Goal: Task Accomplishment & Management: Manage account settings

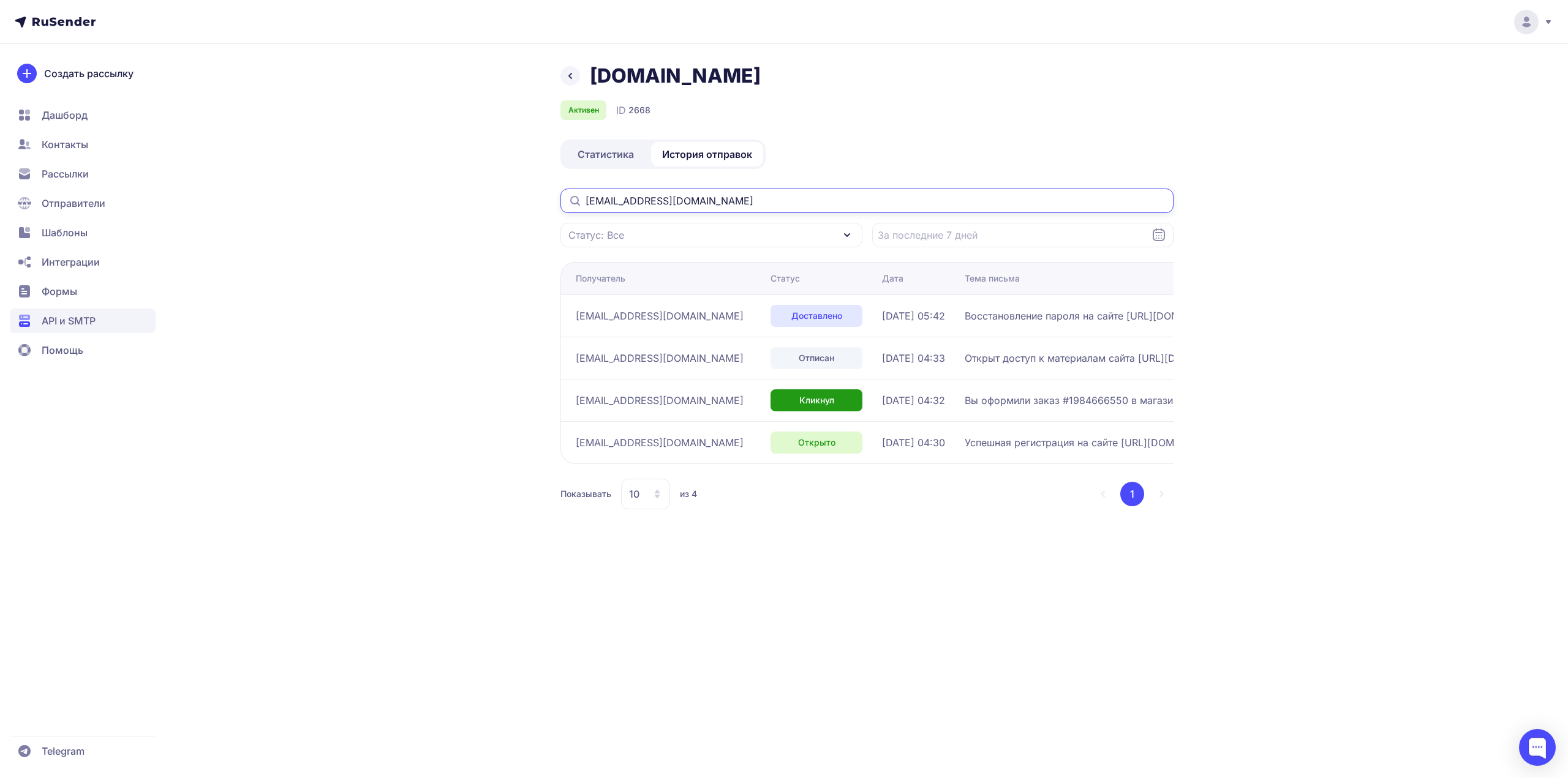
click at [718, 193] on input "Tatyanka.kireeva76@mail.ru" at bounding box center [867, 201] width 613 height 25
paste input "ya.ludmila5019@yandex"
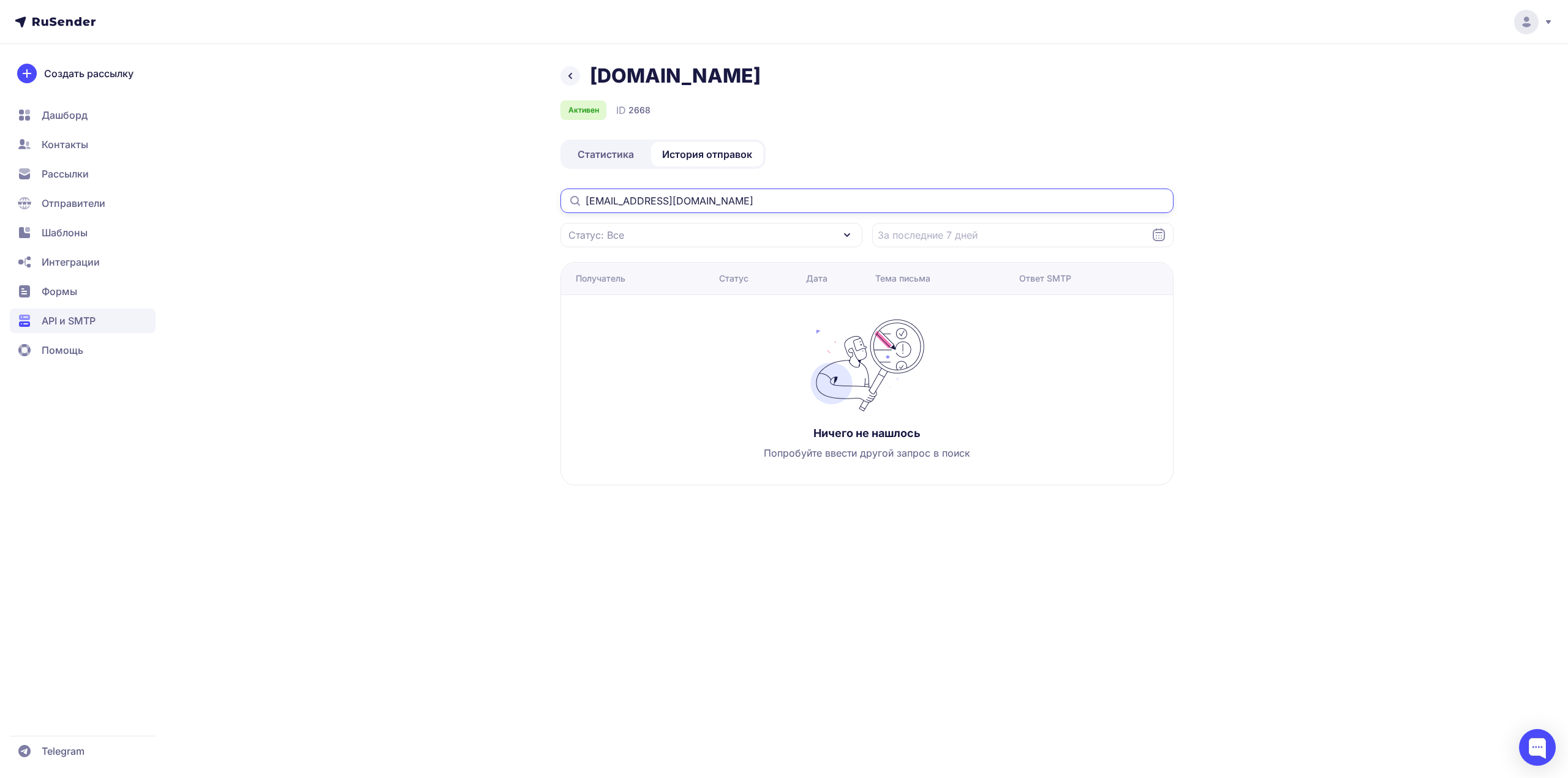
type input "ya.ludmila5019@yandex.ru"
click at [643, 197] on input "ya.ludmila5019@yandex.ru" at bounding box center [867, 201] width 613 height 25
drag, startPoint x: 647, startPoint y: 199, endPoint x: 720, endPoint y: 201, distance: 73.0
click at [720, 201] on input "ya.ludmila5019@yandex.ru" at bounding box center [867, 201] width 613 height 25
click at [693, 195] on input "ya.ludmila5019@yandex.ru" at bounding box center [867, 201] width 613 height 25
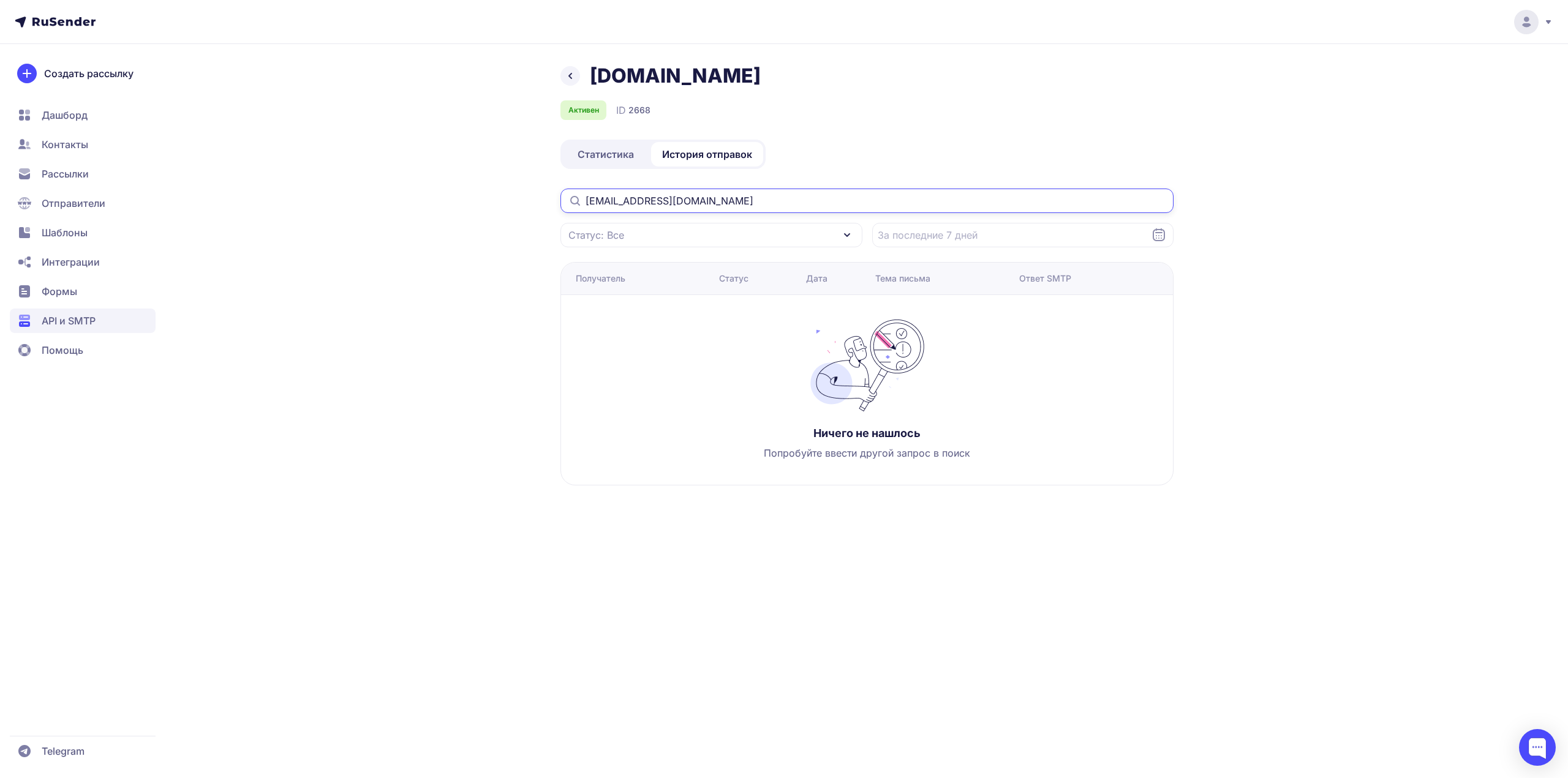
drag, startPoint x: 693, startPoint y: 195, endPoint x: 704, endPoint y: 197, distance: 11.2
click at [695, 194] on input "ya.ludmila5019@yandex.ru" at bounding box center [867, 201] width 613 height 25
click at [711, 197] on input "ya.ludmila5019@yandex.ru" at bounding box center [867, 201] width 613 height 25
click at [703, 203] on input "ya.ludmila5019@yandex.ru" at bounding box center [867, 201] width 613 height 25
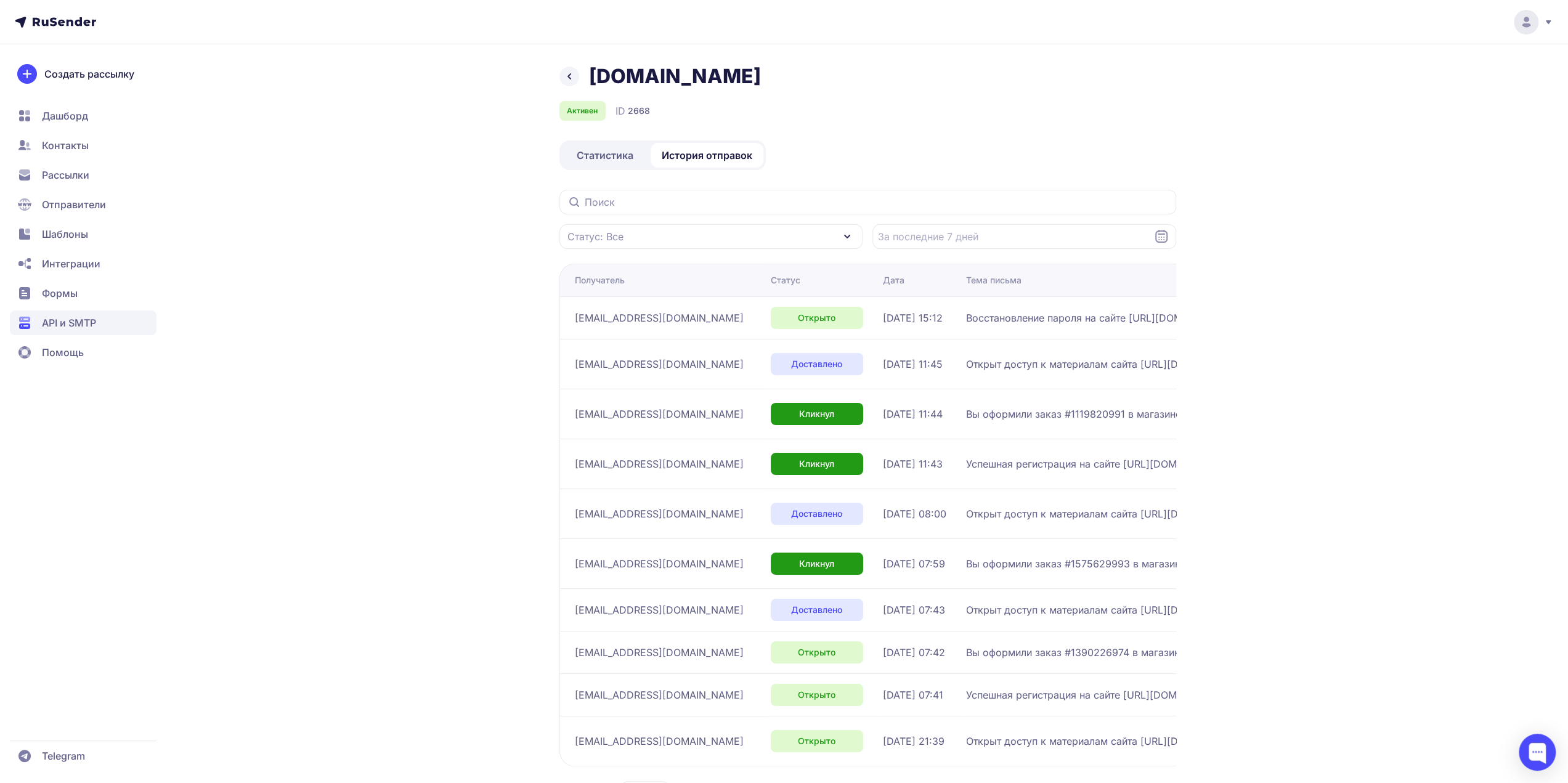
click at [616, 156] on span "Статистика" at bounding box center [605, 155] width 56 height 15
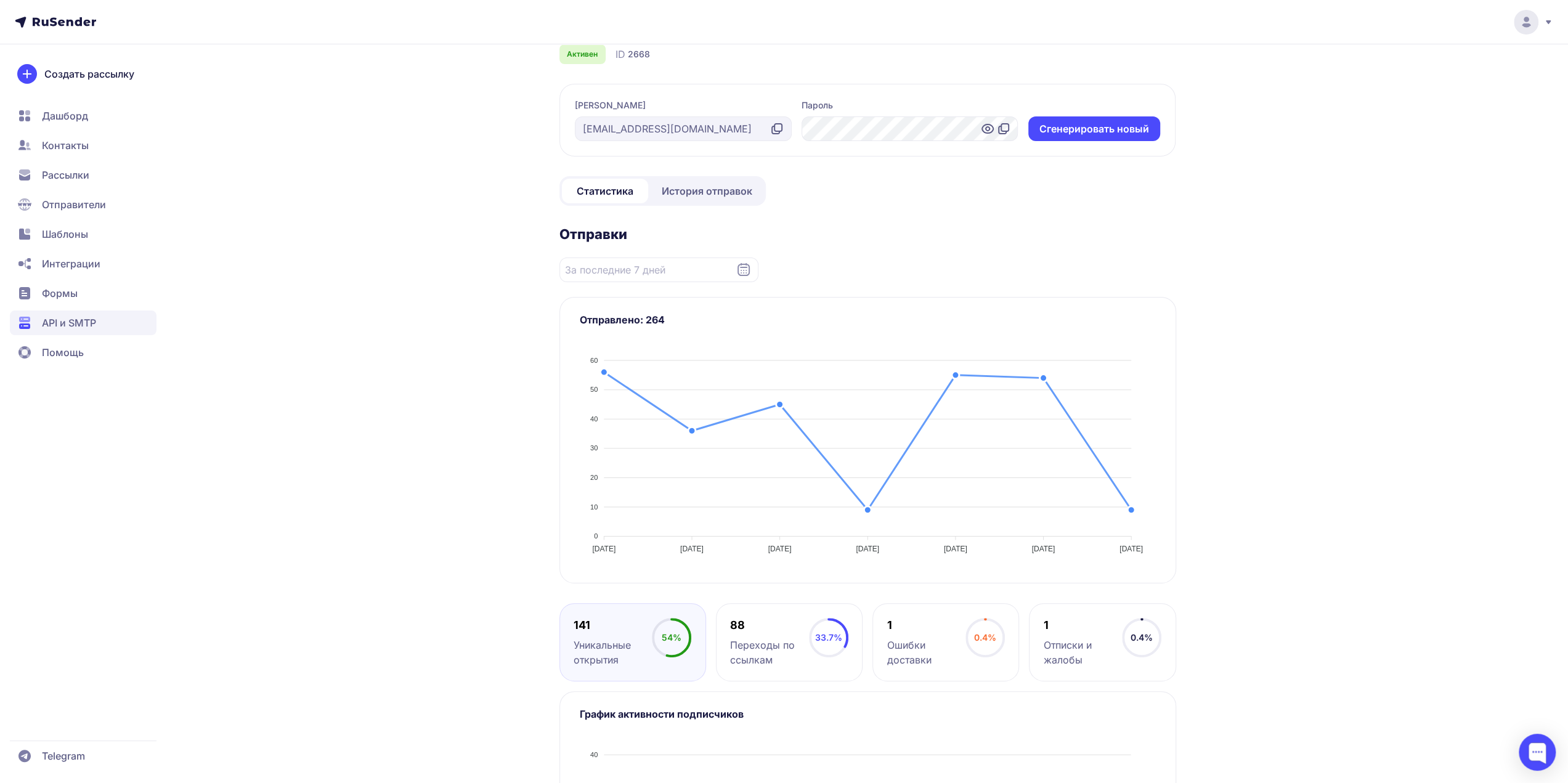
scroll to position [185, 0]
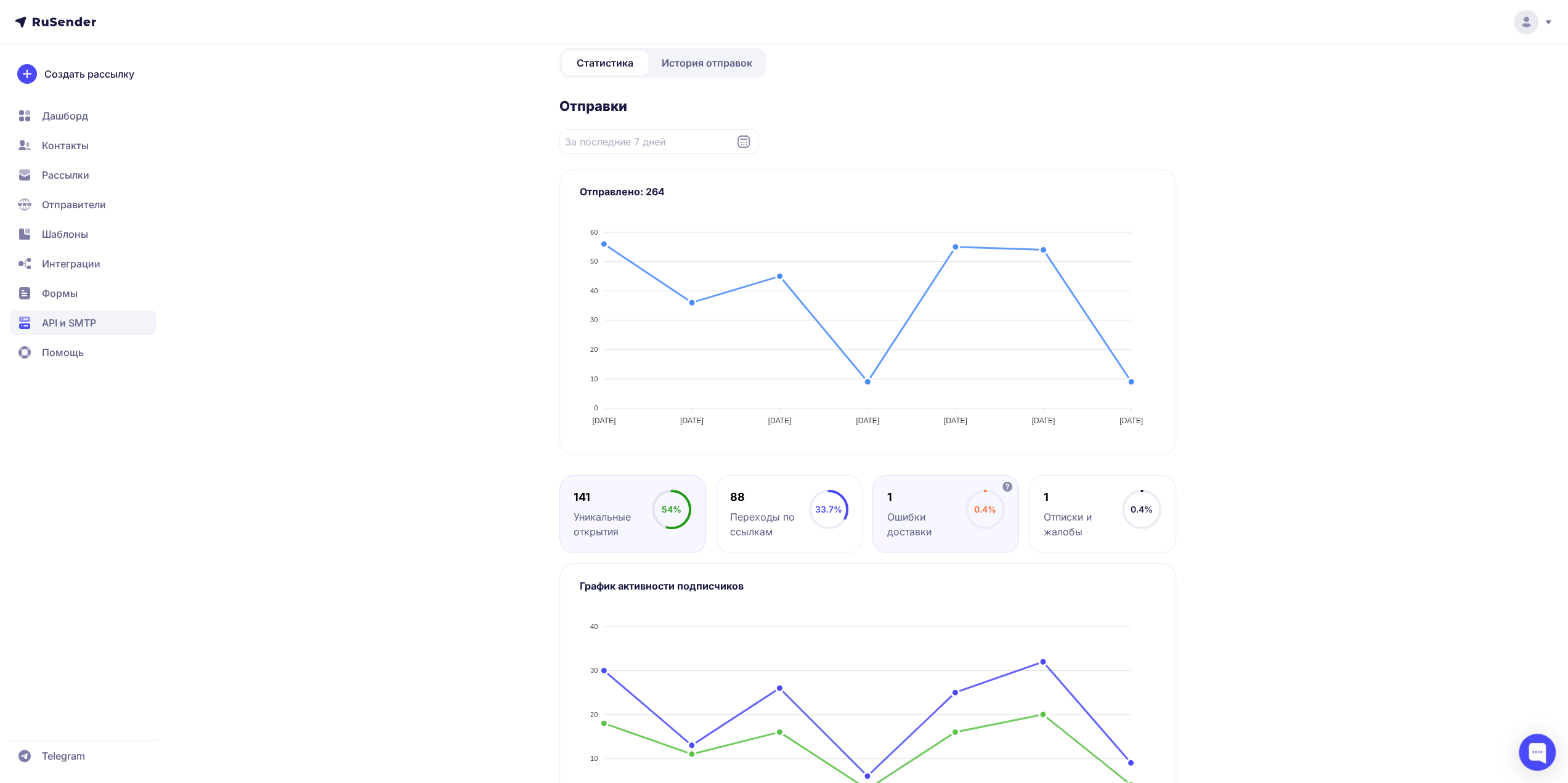
click at [922, 510] on div "Ошибки доставки" at bounding box center [926, 524] width 78 height 30
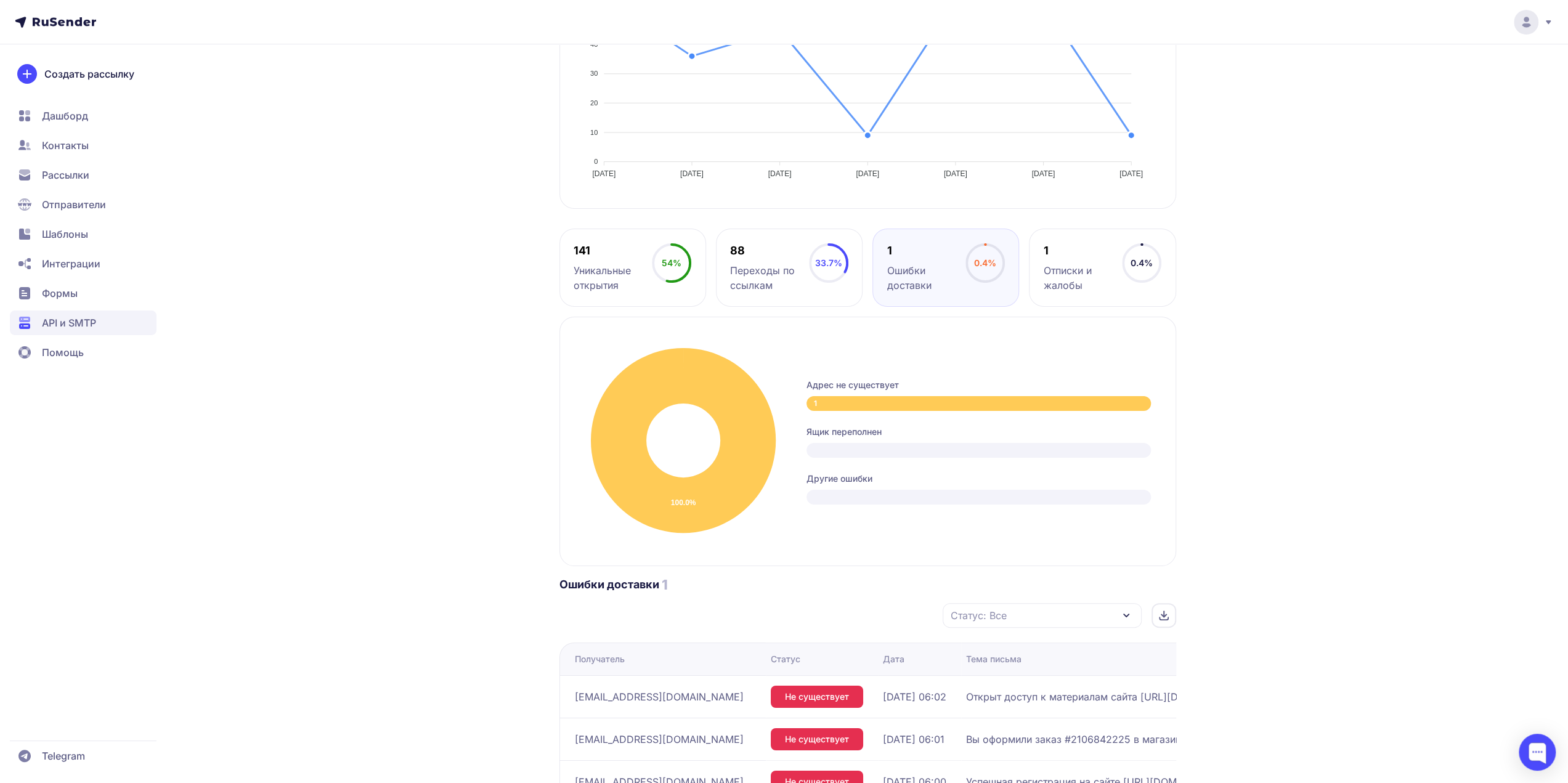
scroll to position [541, 0]
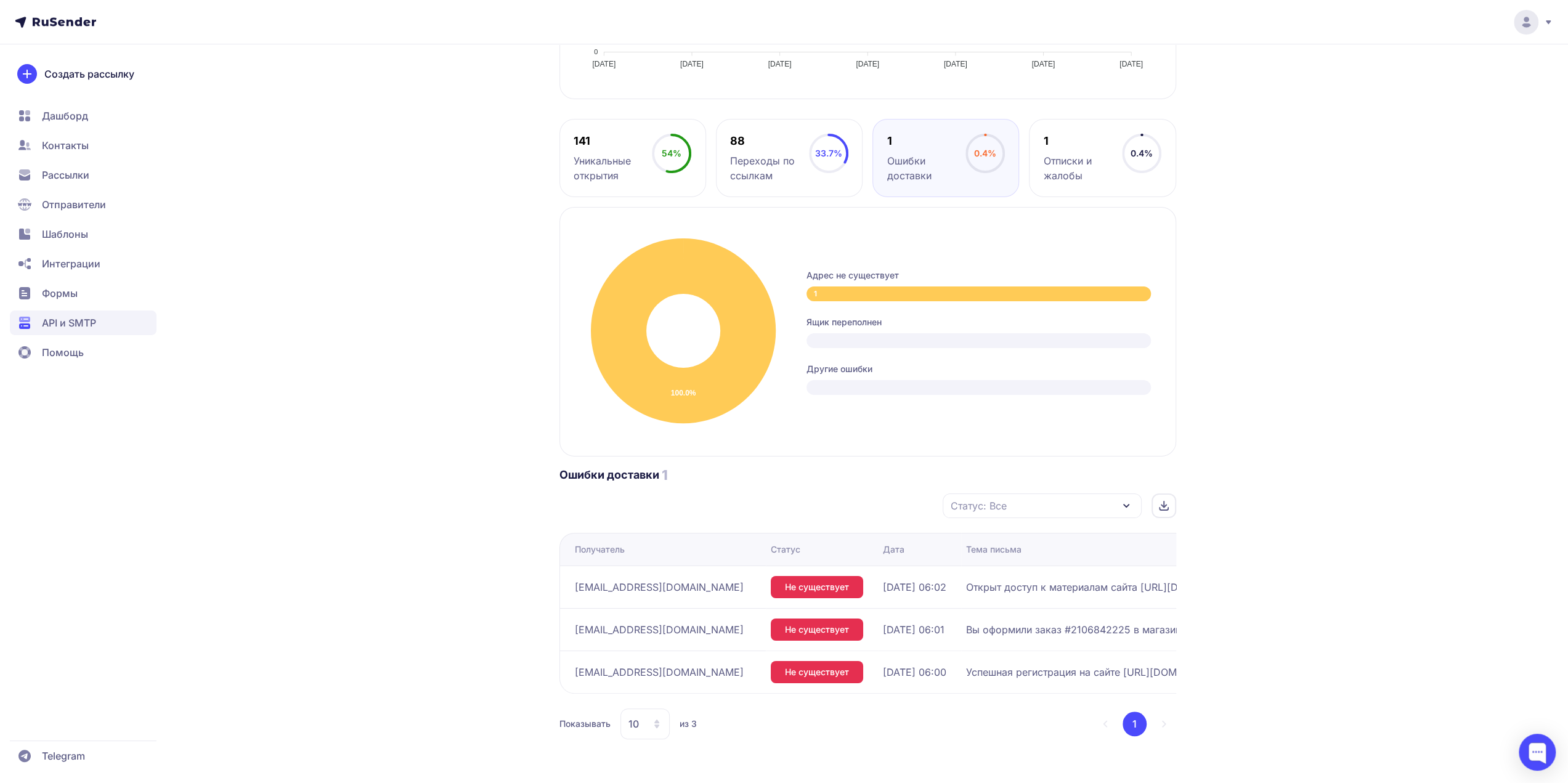
click at [1146, 721] on li "1" at bounding box center [1135, 724] width 24 height 25
click at [1131, 726] on li "1" at bounding box center [1135, 724] width 24 height 25
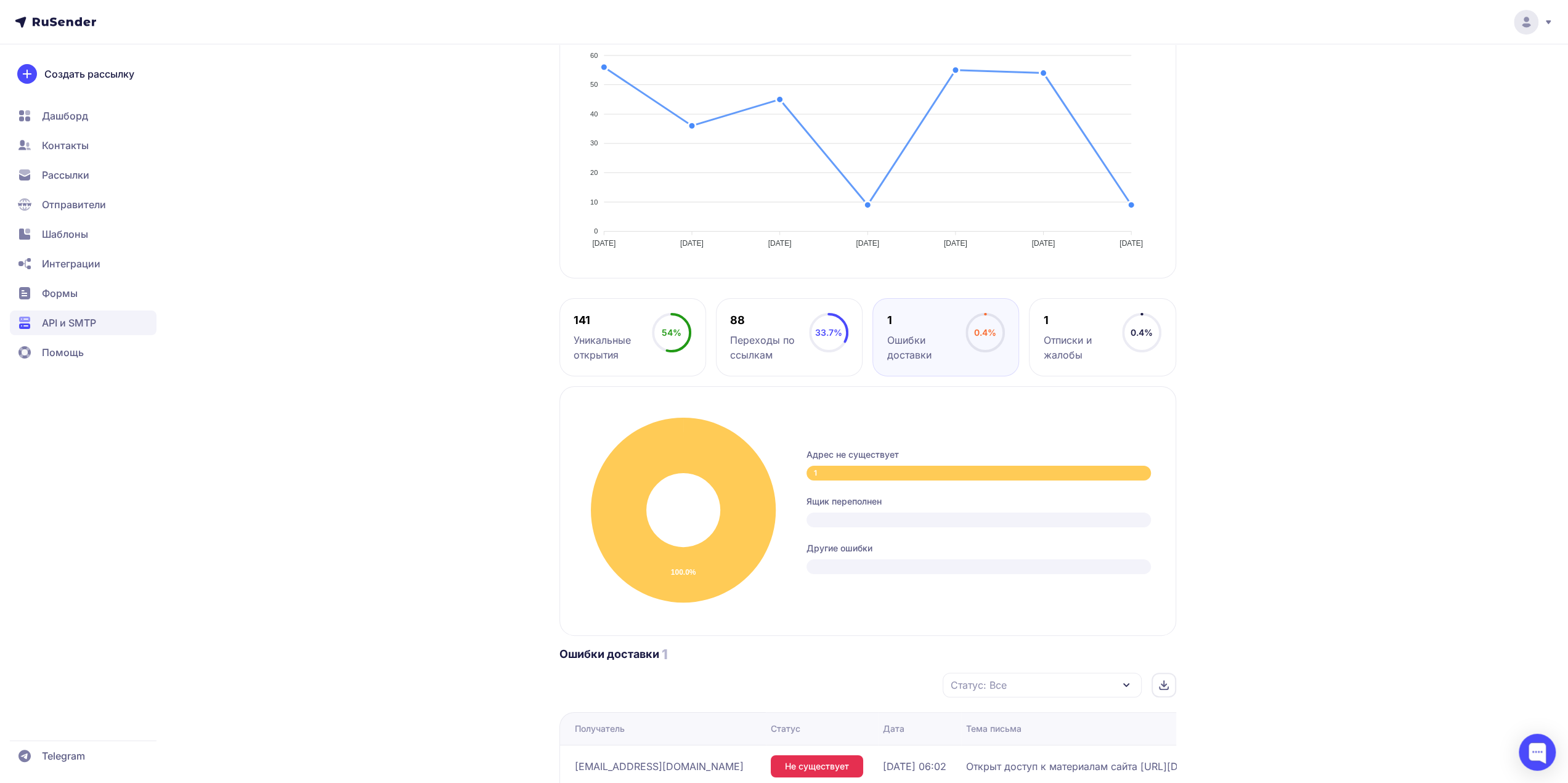
scroll to position [356, 0]
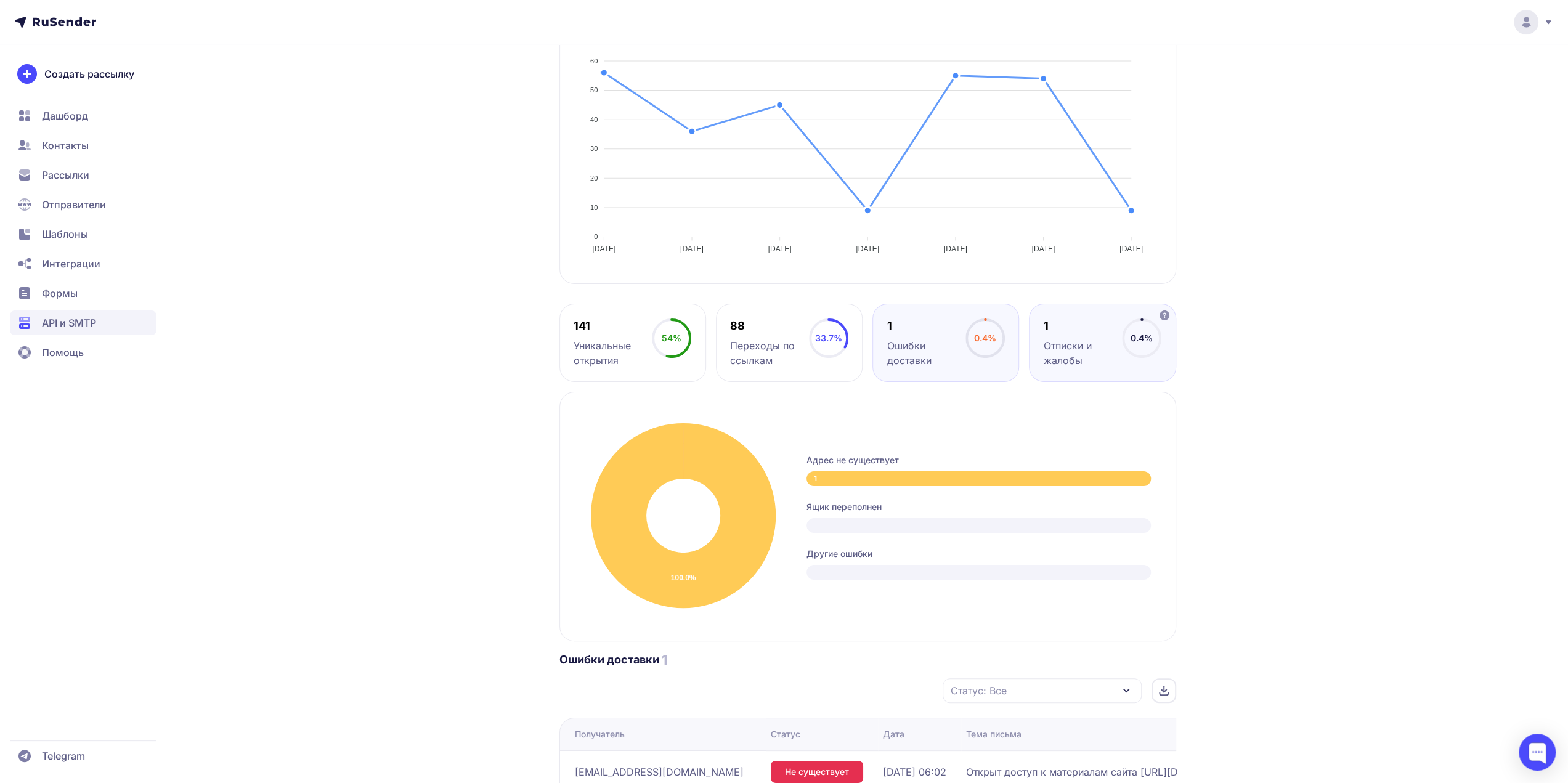
click at [1068, 331] on div "1" at bounding box center [1083, 326] width 78 height 15
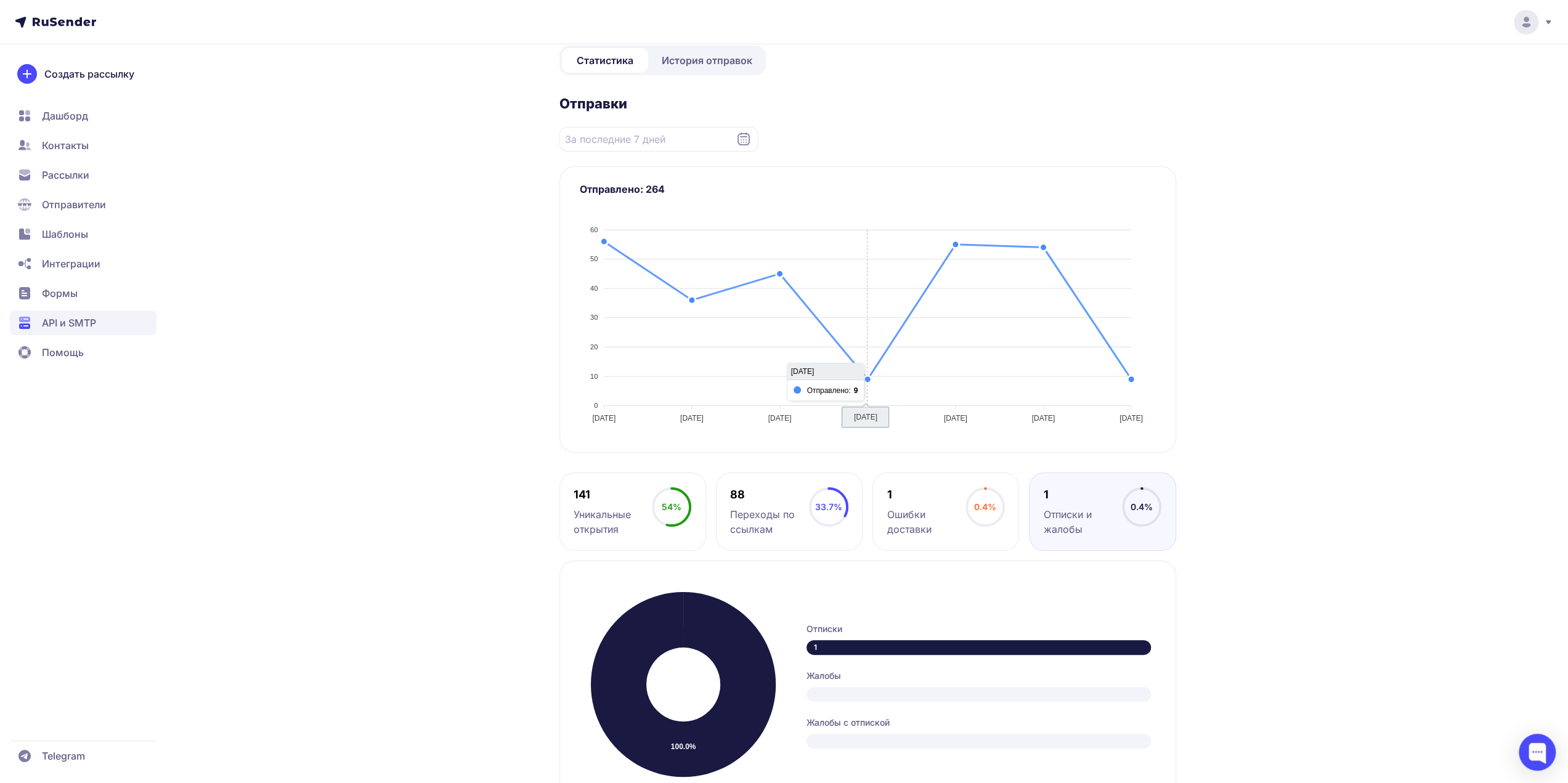
scroll to position [148, 0]
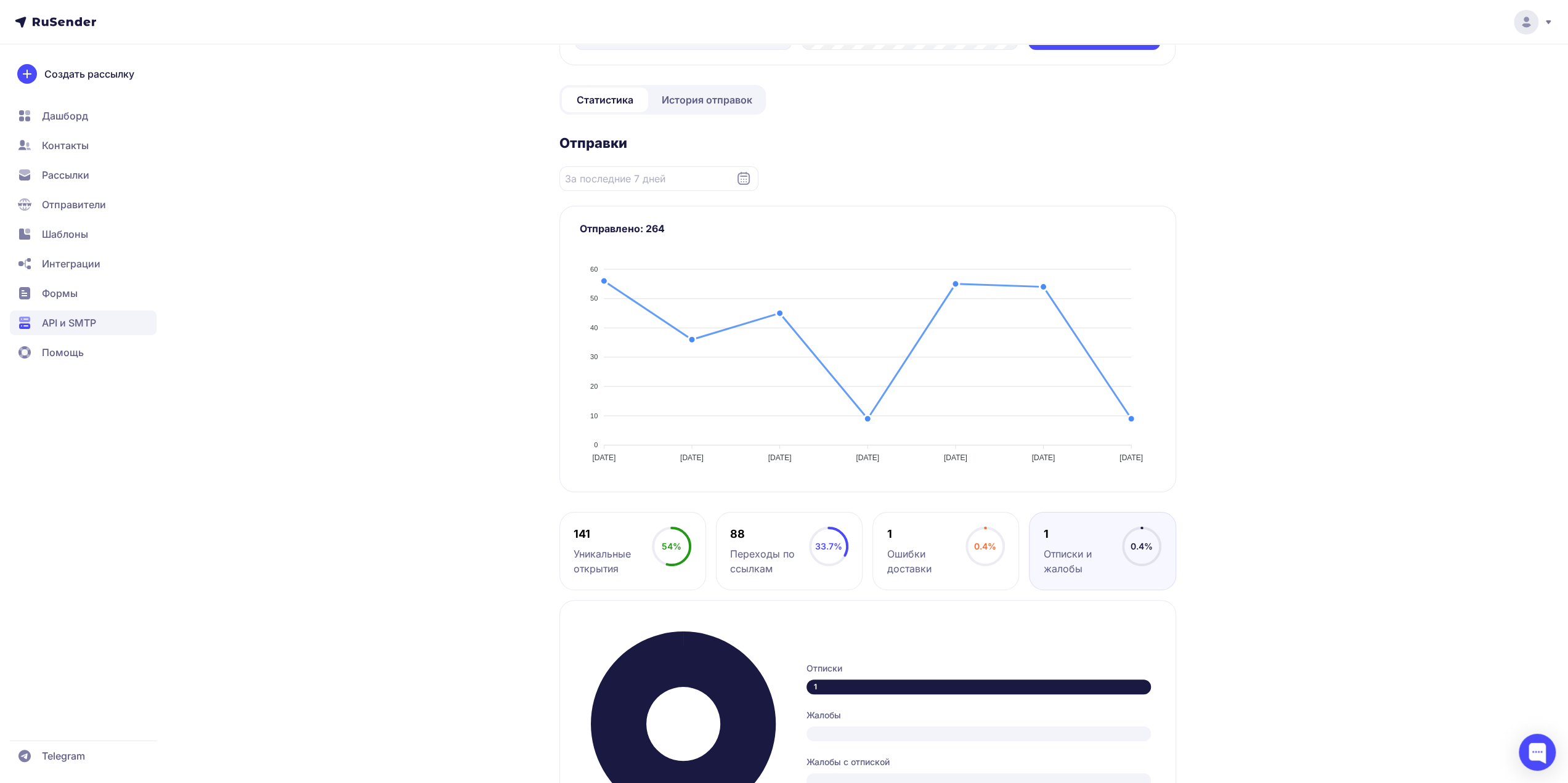
click at [685, 98] on span "История отправок" at bounding box center [707, 100] width 90 height 15
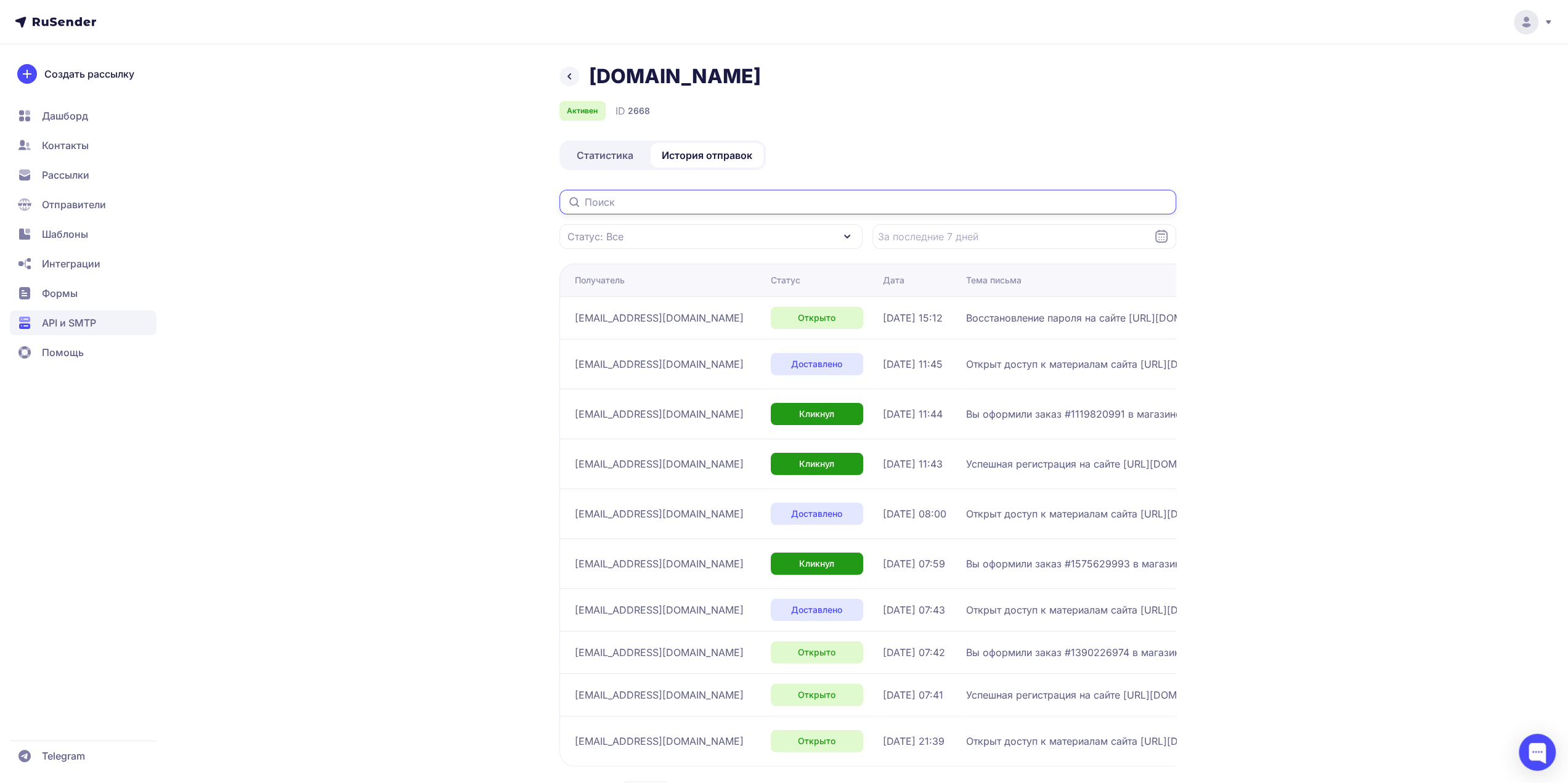
click at [713, 204] on input "text" at bounding box center [868, 202] width 616 height 25
paste input "ya.ludmila5019@yandex.ru"
type input "ya.ludmila5019@yandex.ru"
click at [619, 159] on span "Статистика" at bounding box center [605, 155] width 56 height 15
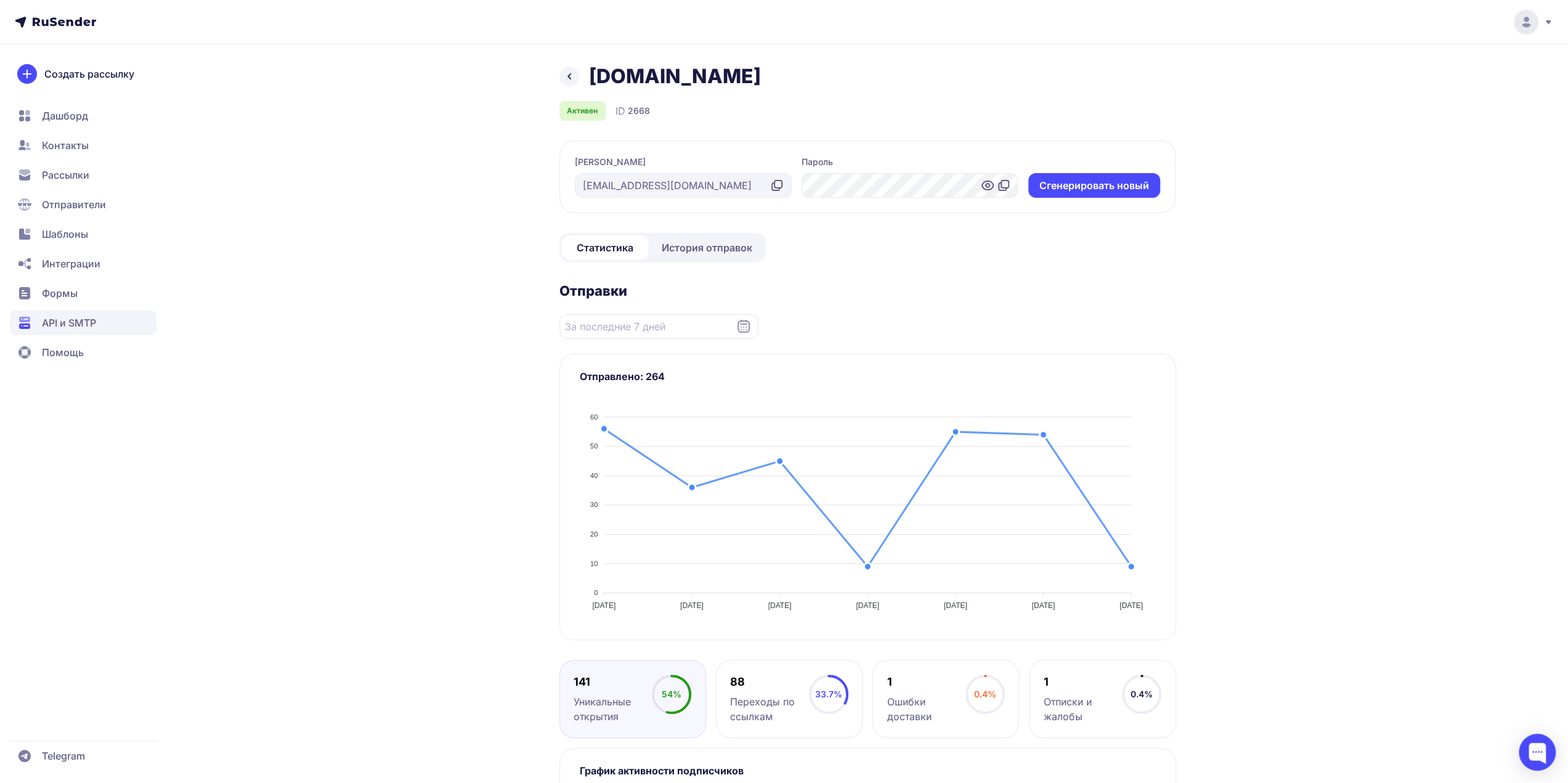
click at [715, 242] on span "История отправок" at bounding box center [707, 247] width 90 height 15
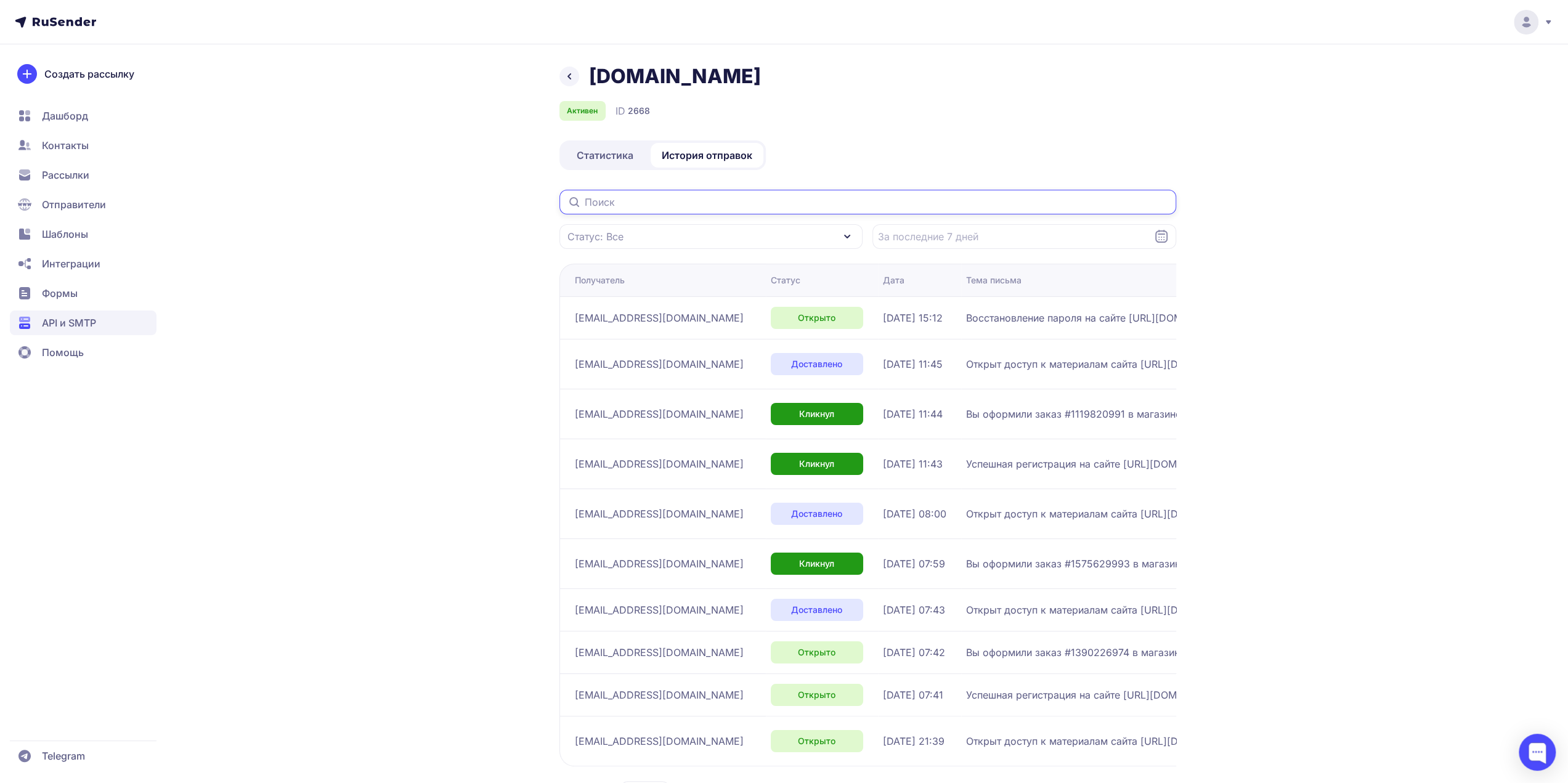
drag, startPoint x: 689, startPoint y: 199, endPoint x: 693, endPoint y: 208, distance: 9.8
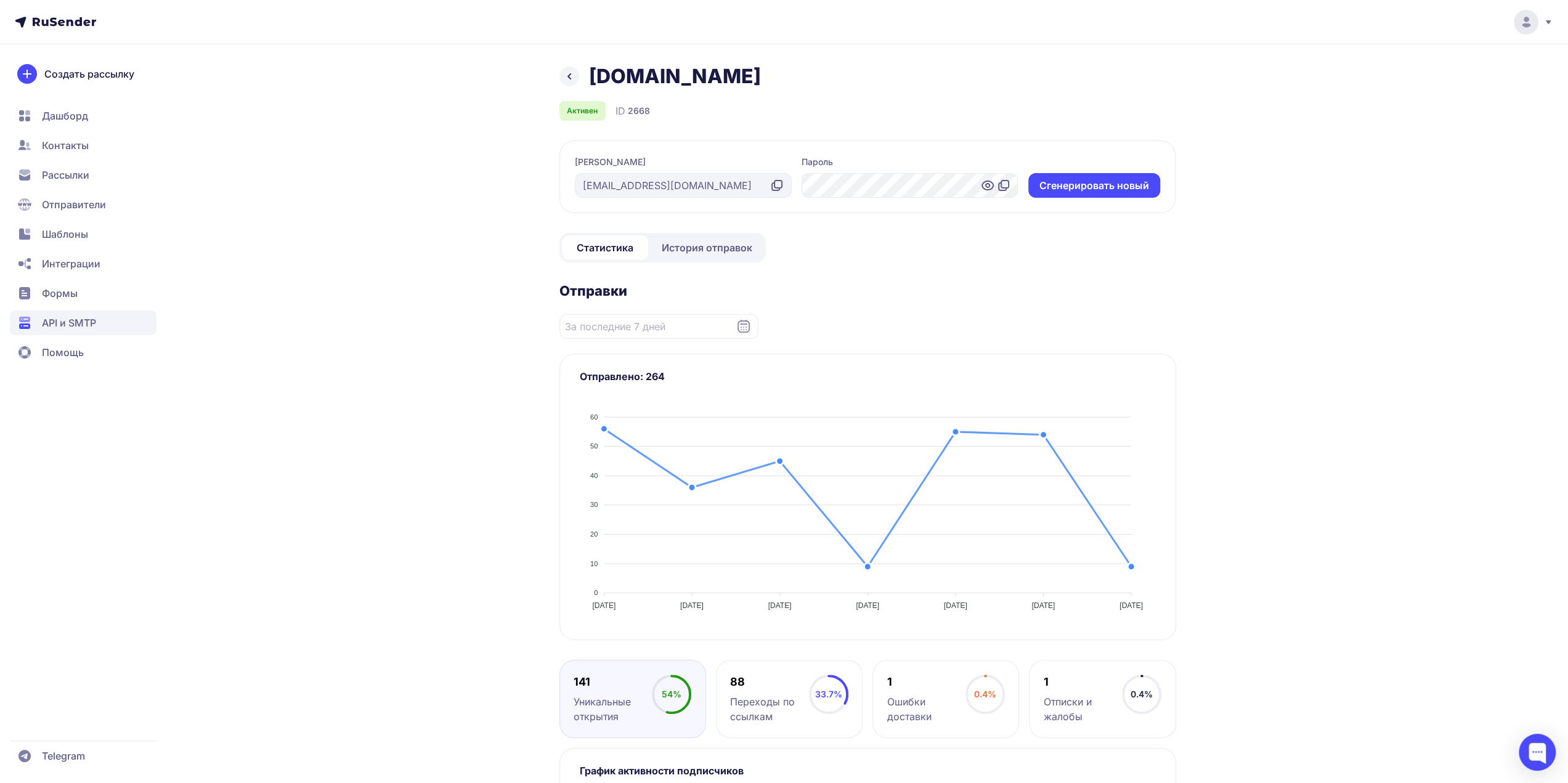
click at [986, 182] on icon at bounding box center [988, 185] width 11 height 9
click at [953, 182] on div at bounding box center [910, 186] width 217 height 25
click at [809, 182] on div at bounding box center [910, 186] width 217 height 25
drag, startPoint x: 809, startPoint y: 182, endPoint x: 976, endPoint y: 198, distance: 167.8
click at [976, 198] on div at bounding box center [910, 186] width 217 height 25
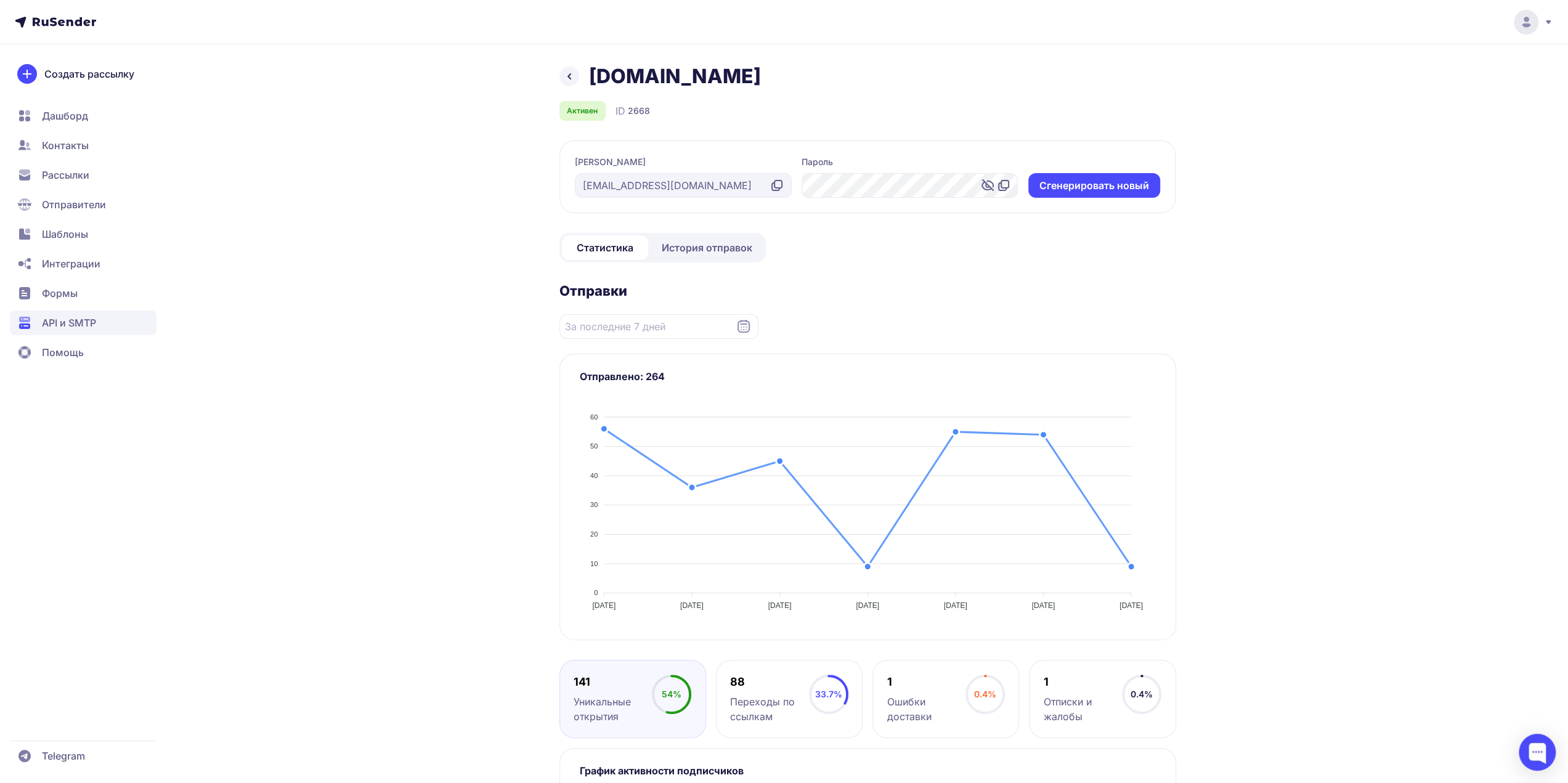
click at [838, 179] on div at bounding box center [910, 186] width 217 height 25
click at [898, 186] on div at bounding box center [910, 186] width 217 height 25
click at [1002, 186] on icon at bounding box center [1003, 186] width 15 height 15
click at [984, 187] on icon at bounding box center [988, 186] width 15 height 15
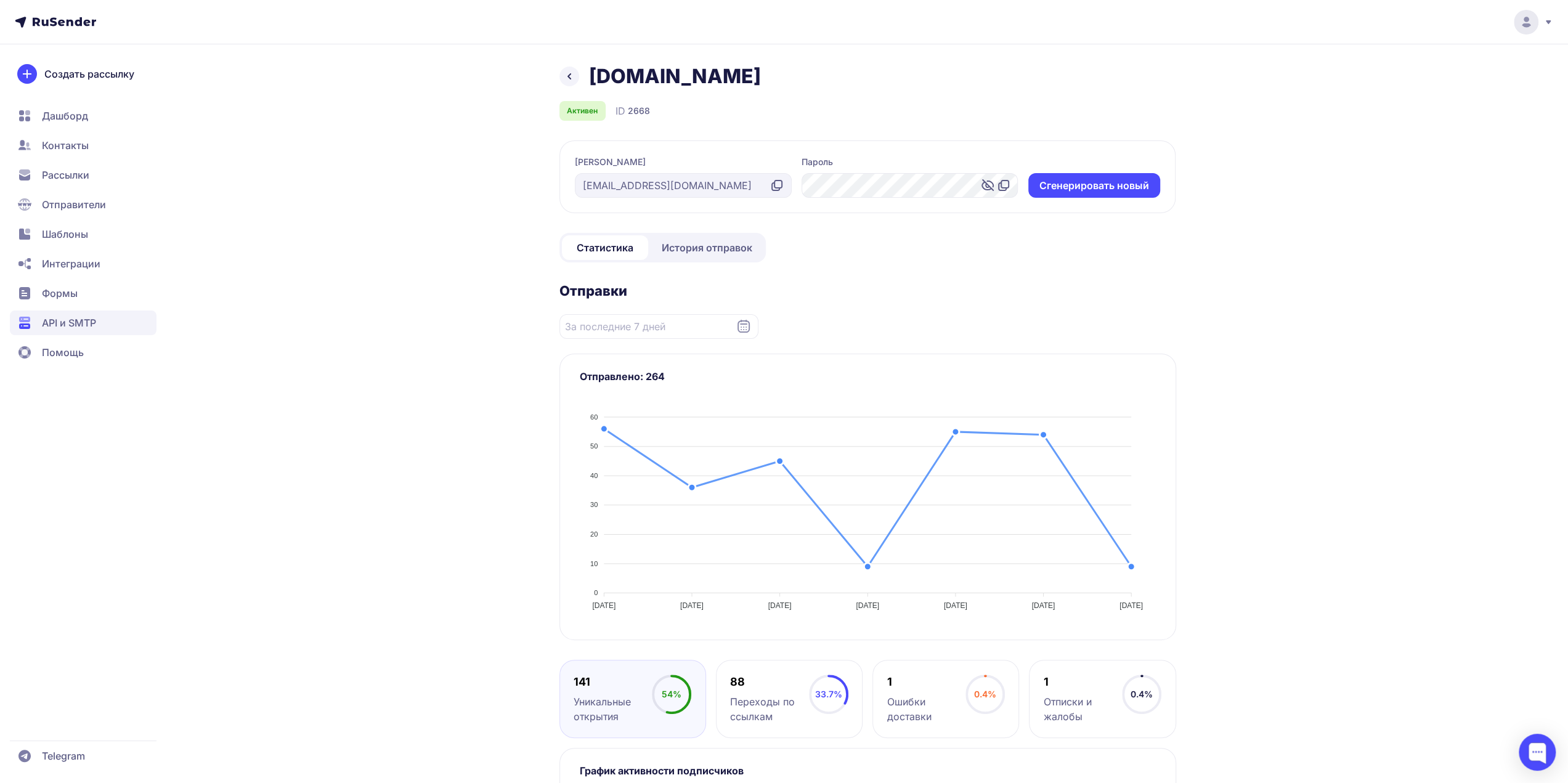
click at [987, 188] on icon at bounding box center [987, 186] width 4 height 4
drag, startPoint x: 866, startPoint y: 246, endPoint x: 858, endPoint y: 246, distance: 8.0
click at [865, 247] on div "Dudinae.ru Активен ID 2668 Логин info@dudinae.ru Пароль Cгенерировать новый Ста…" at bounding box center [868, 557] width 616 height 985
click at [710, 246] on span "История отправок" at bounding box center [707, 247] width 90 height 15
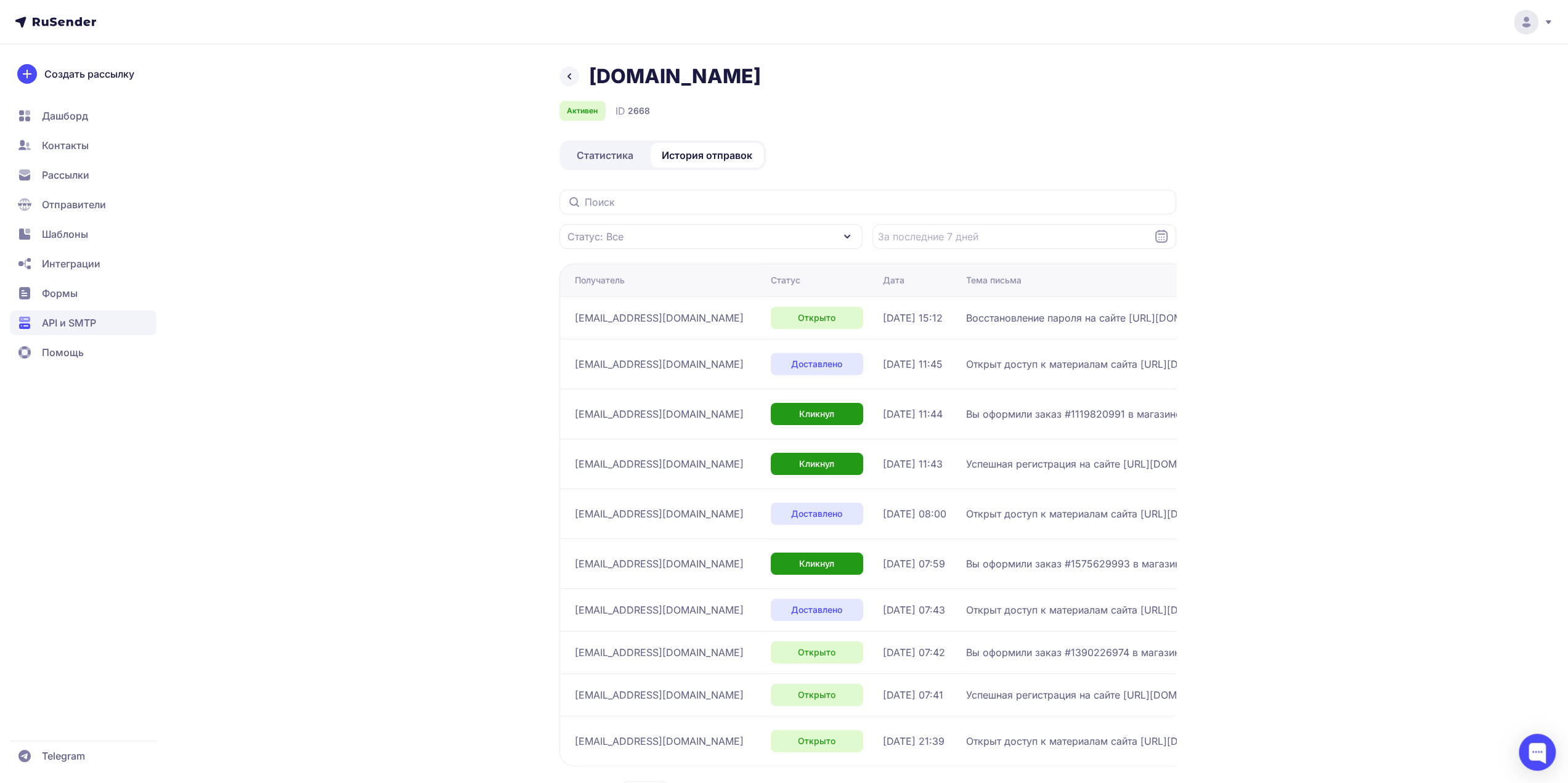
click at [607, 168] on div "Статистика История отправок" at bounding box center [662, 155] width 207 height 30
click at [607, 161] on span "Статистика" at bounding box center [605, 155] width 56 height 15
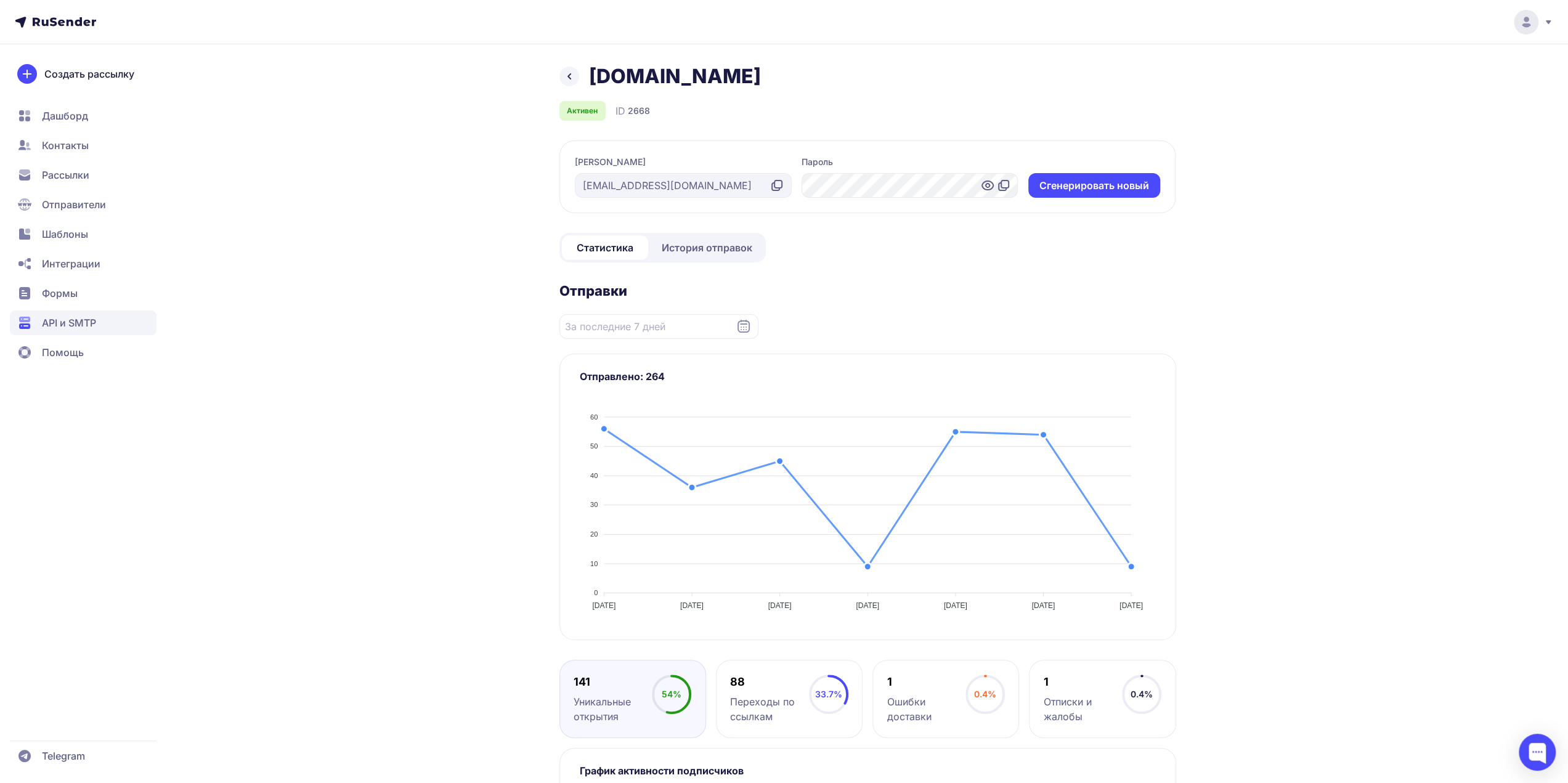
click at [687, 245] on span "История отправок" at bounding box center [707, 247] width 90 height 15
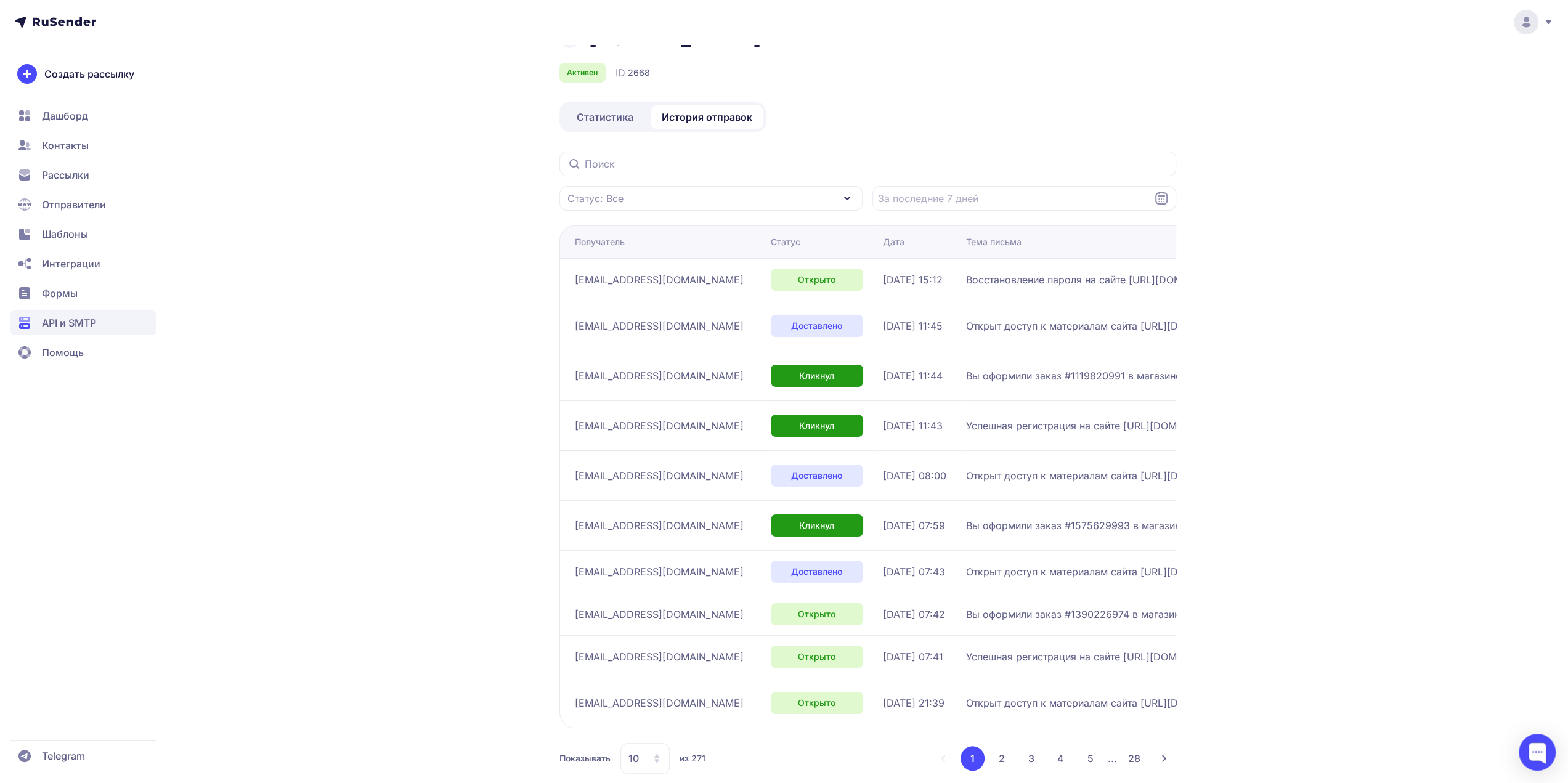
scroll to position [56, 0]
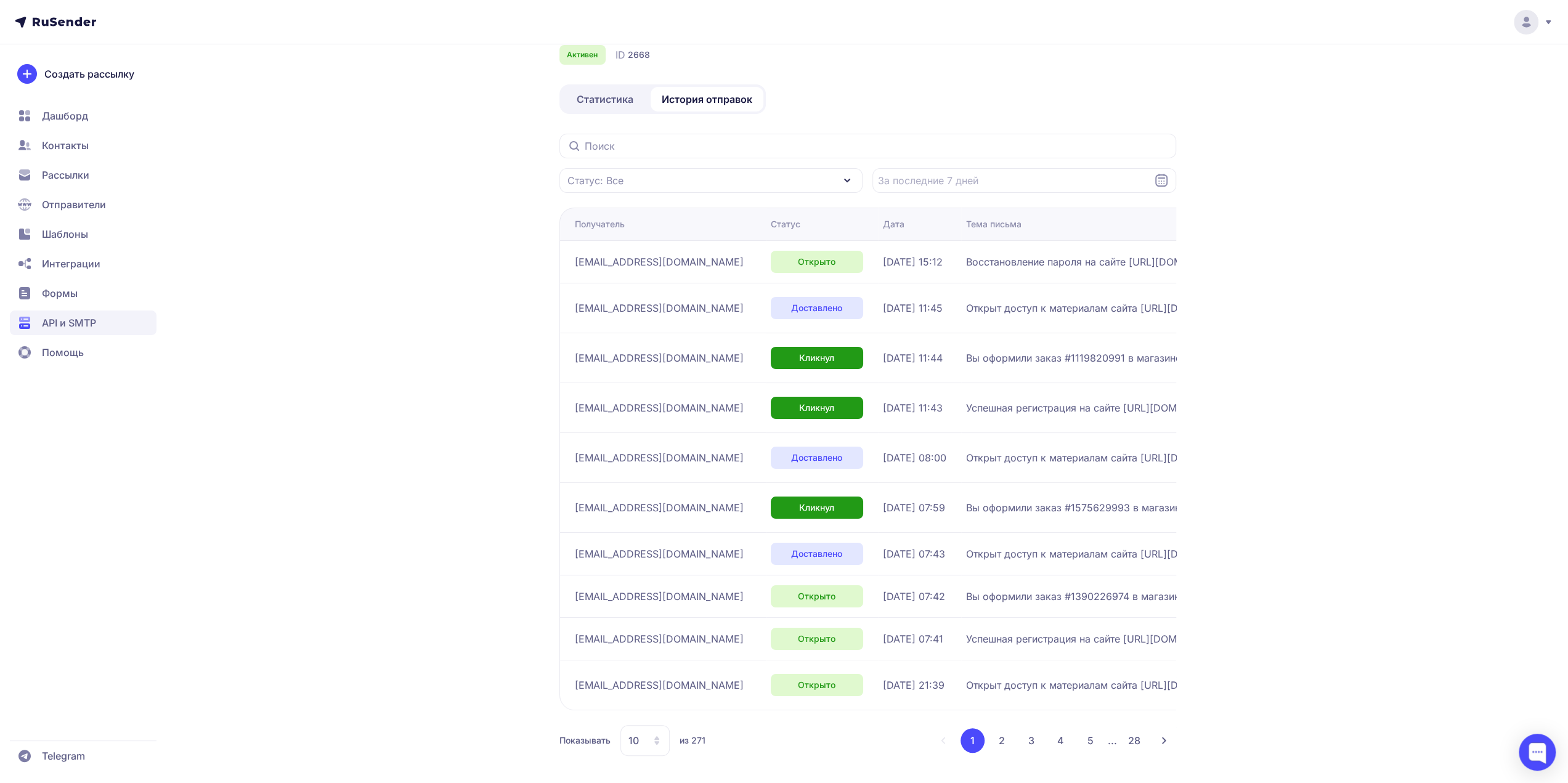
click at [1002, 736] on button "2" at bounding box center [1002, 740] width 25 height 25
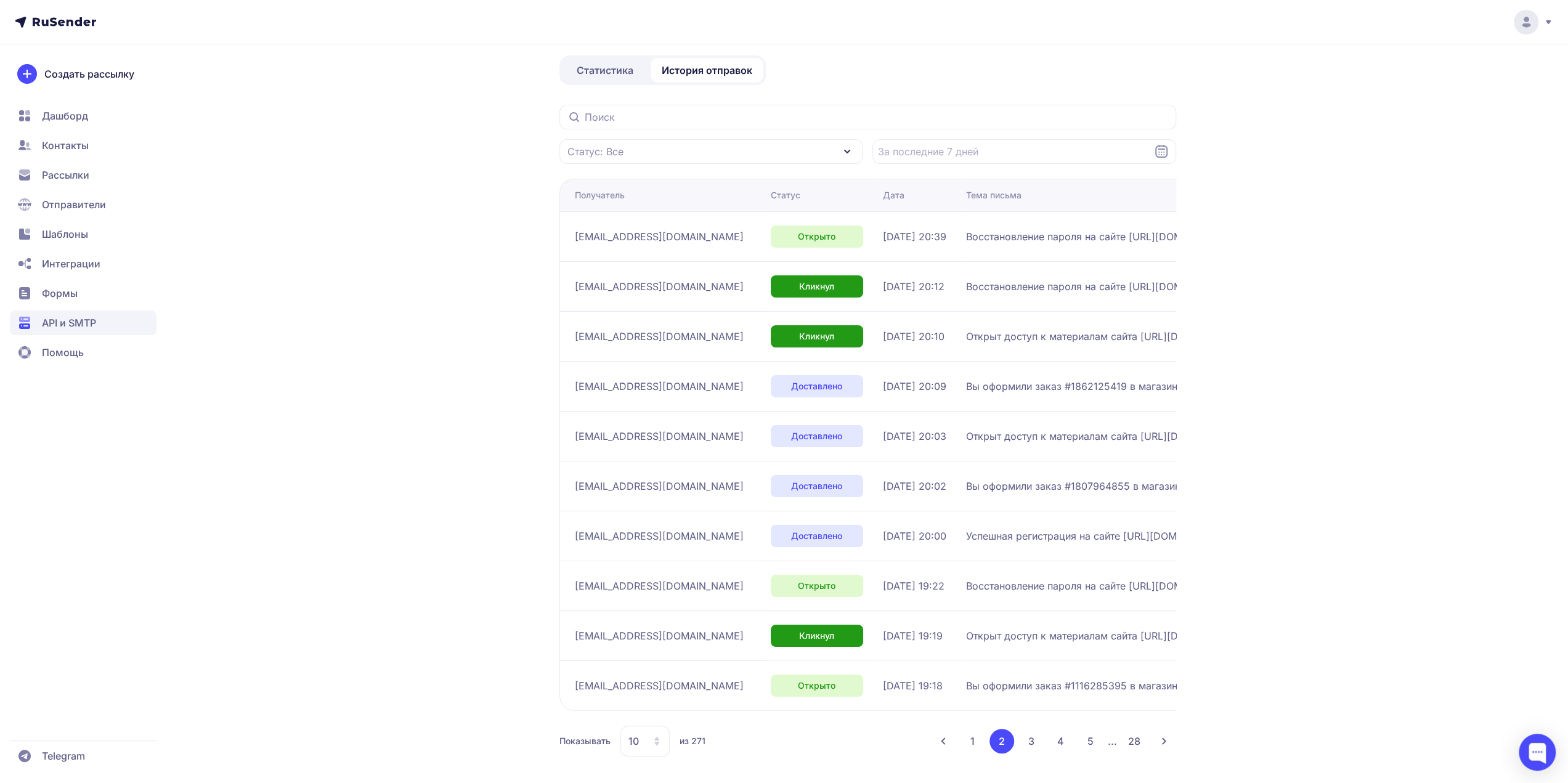
scroll to position [86, 0]
click at [971, 742] on button "1" at bounding box center [973, 740] width 24 height 25
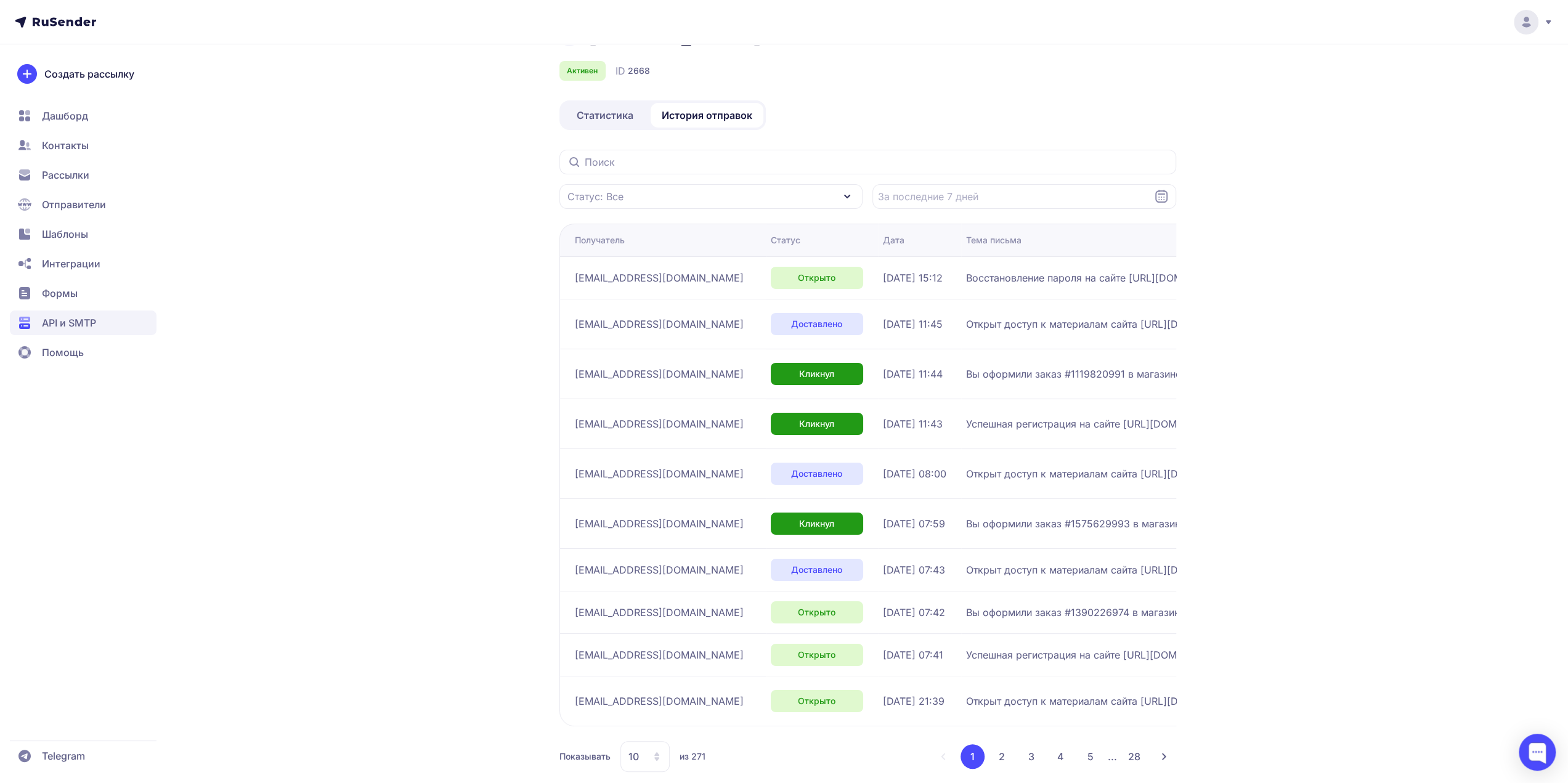
scroll to position [56, 0]
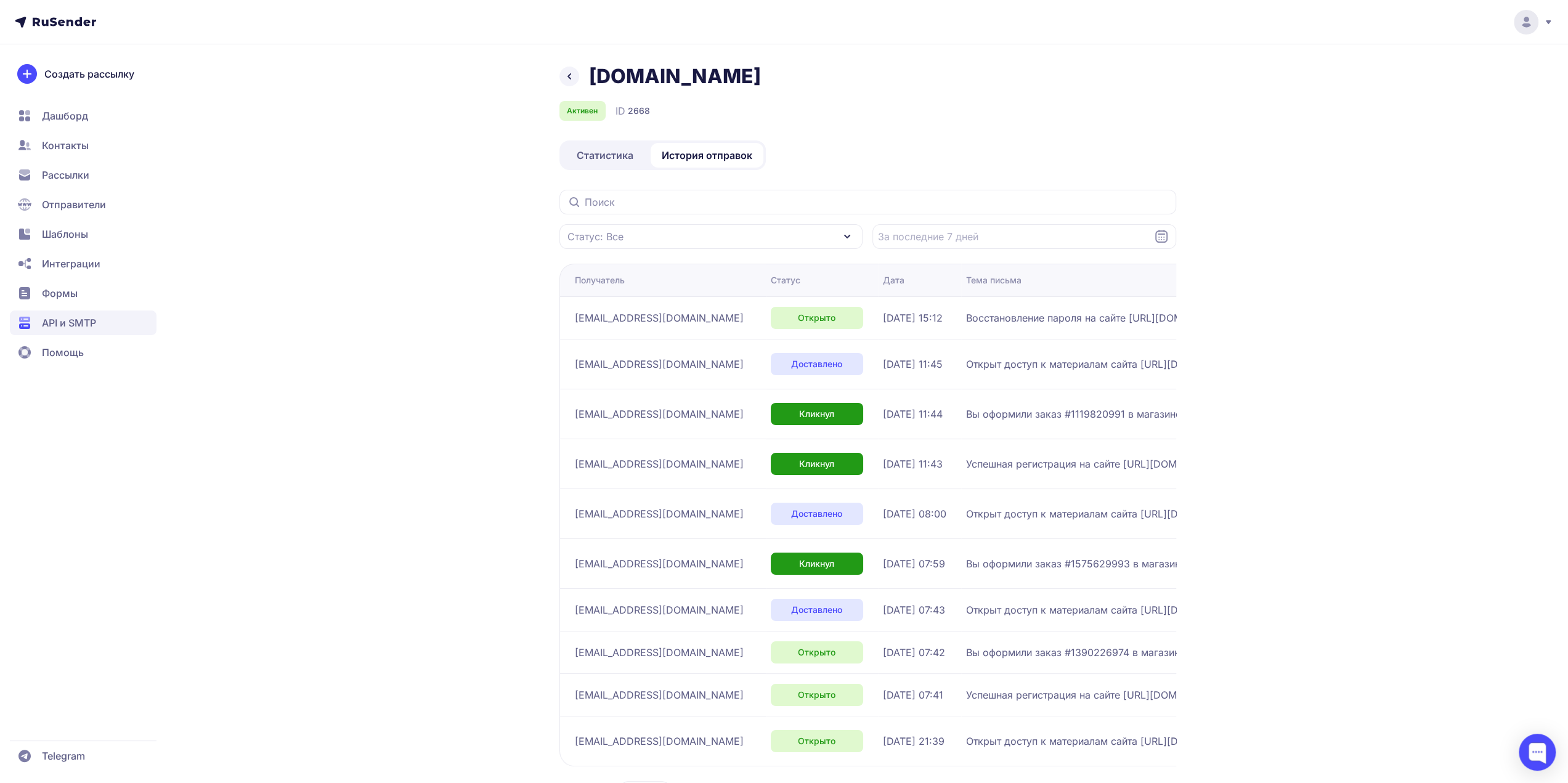
click at [576, 155] on span "Статистика" at bounding box center [605, 155] width 56 height 15
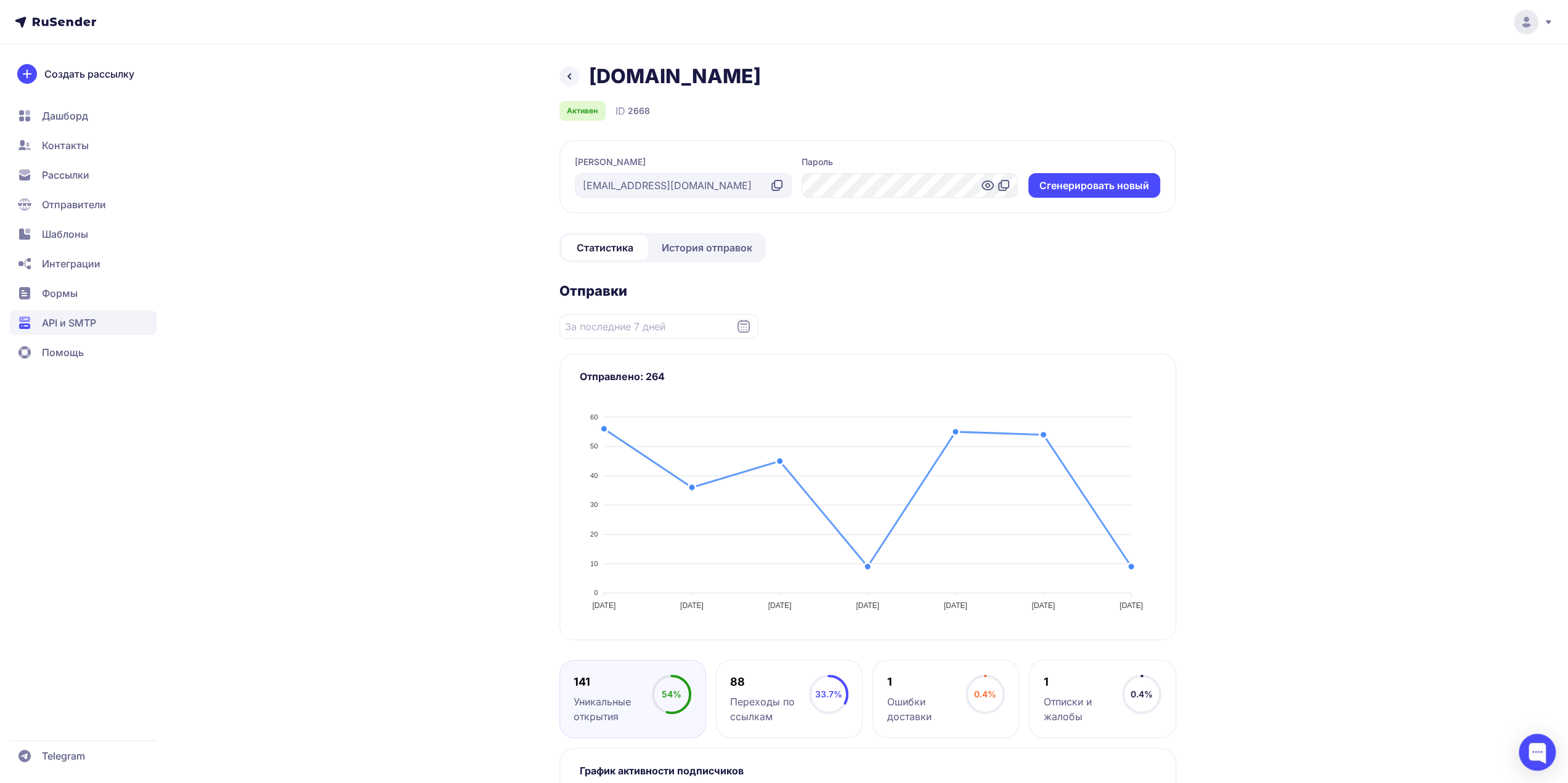
click at [717, 251] on span "История отправок" at bounding box center [707, 247] width 90 height 15
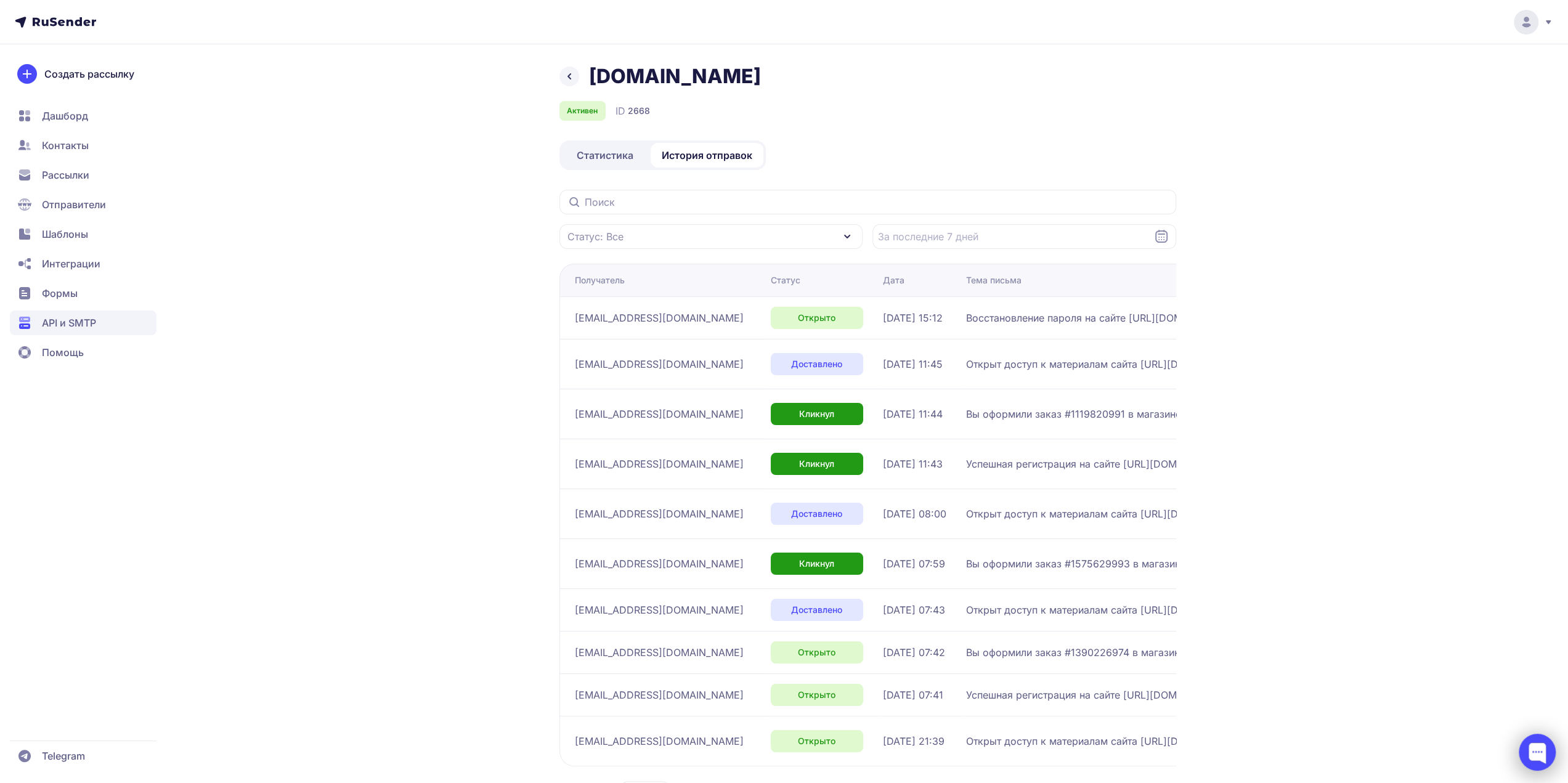
click at [1547, 753] on div at bounding box center [1537, 752] width 37 height 37
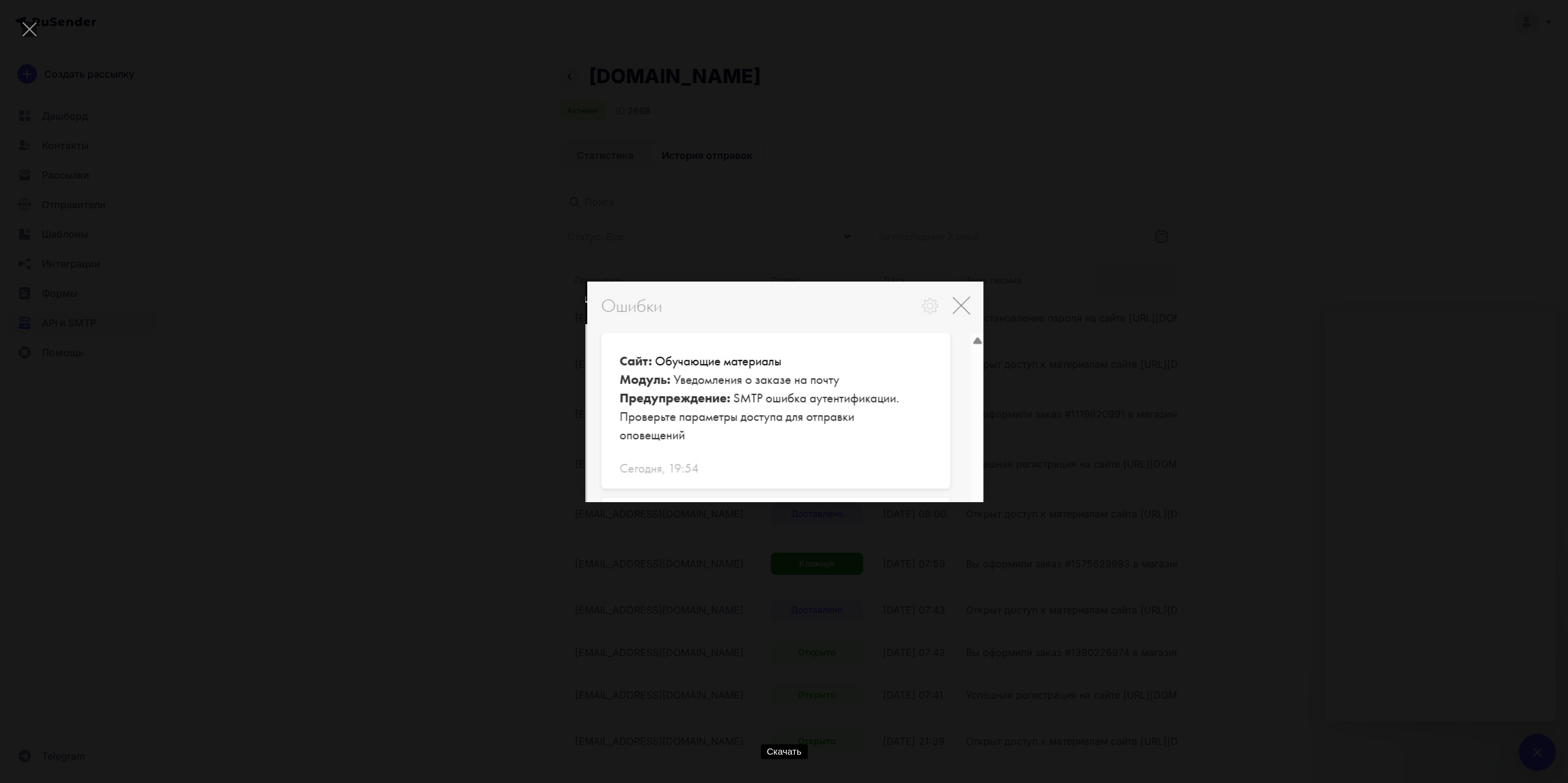
click at [1263, 534] on div "Скачать" at bounding box center [784, 392] width 1531 height 746
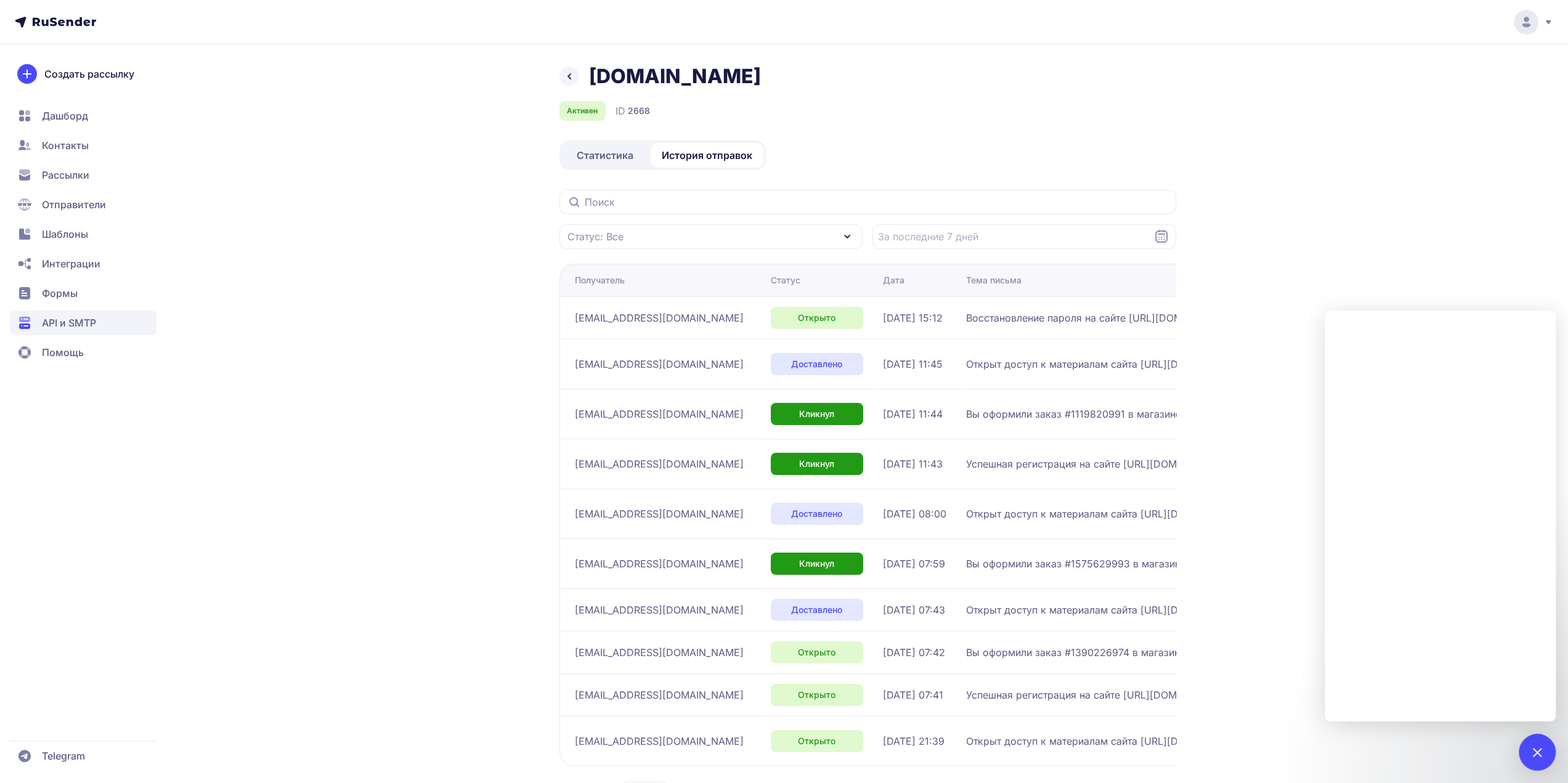
click at [611, 148] on span "Статистика" at bounding box center [605, 155] width 56 height 15
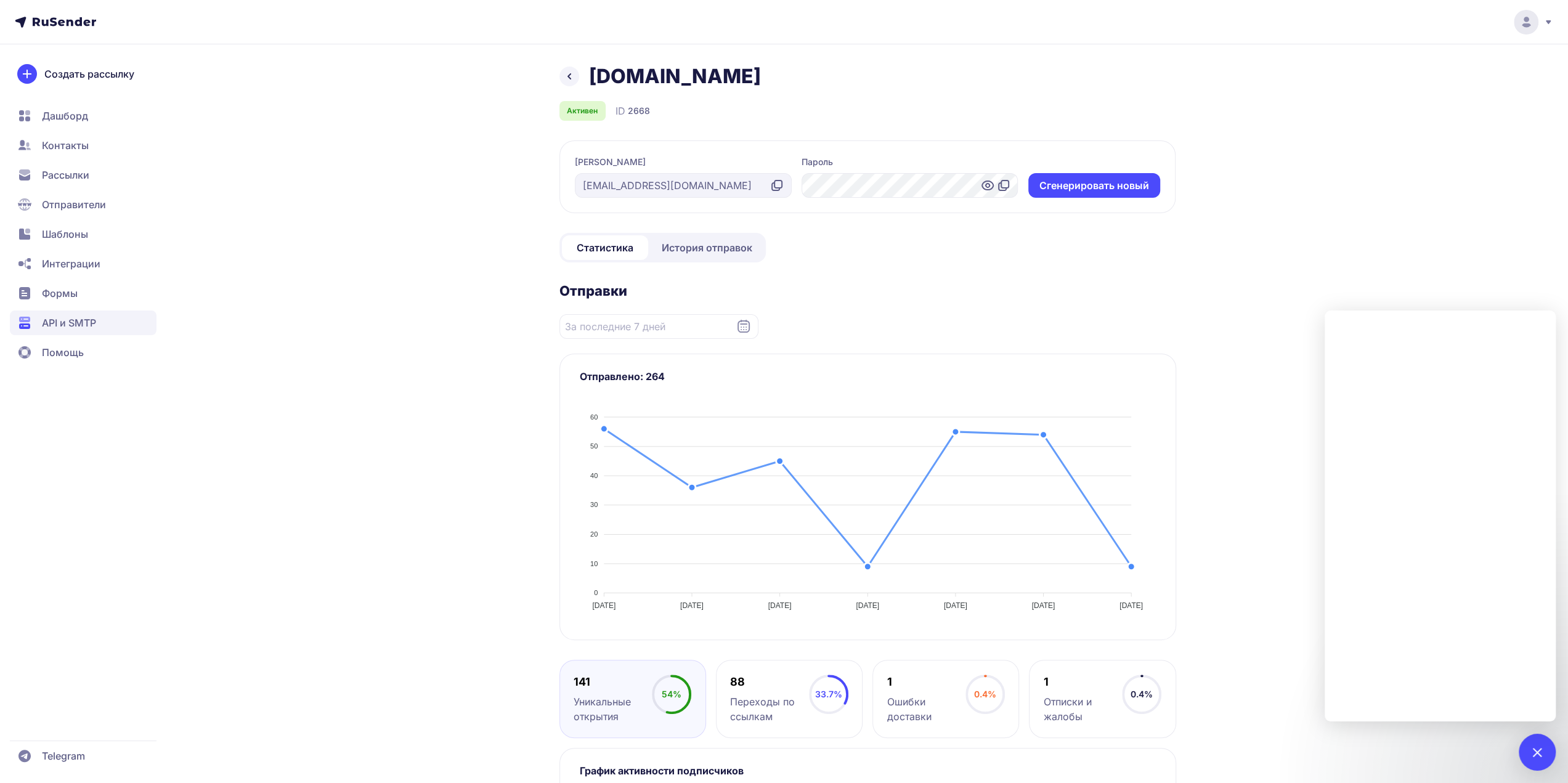
click at [987, 183] on icon at bounding box center [988, 186] width 15 height 15
click at [883, 190] on div at bounding box center [910, 186] width 217 height 25
drag, startPoint x: 883, startPoint y: 190, endPoint x: 967, endPoint y: 193, distance: 84.1
click at [942, 209] on section "Логин info@dudinae.ru Пароль Cгенерировать новый" at bounding box center [867, 176] width 616 height 73
click at [984, 182] on icon at bounding box center [987, 185] width 11 height 10
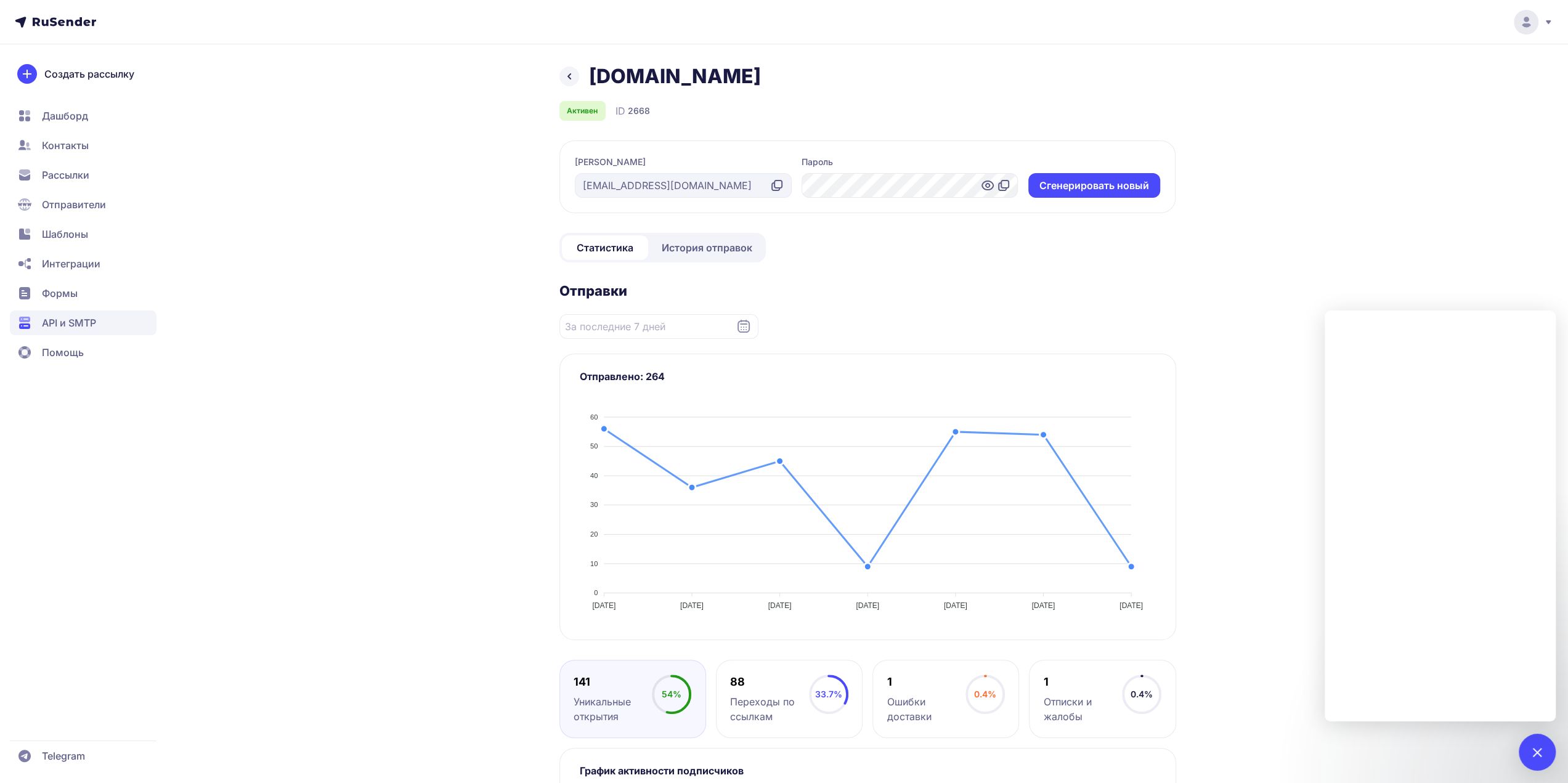
click at [869, 127] on div "Dudinae.ru Активен ID 2668 Логин info@dudinae.ru Пароль Cгенерировать новый Ста…" at bounding box center [868, 557] width 616 height 985
click at [705, 251] on span "История отправок" at bounding box center [707, 247] width 90 height 15
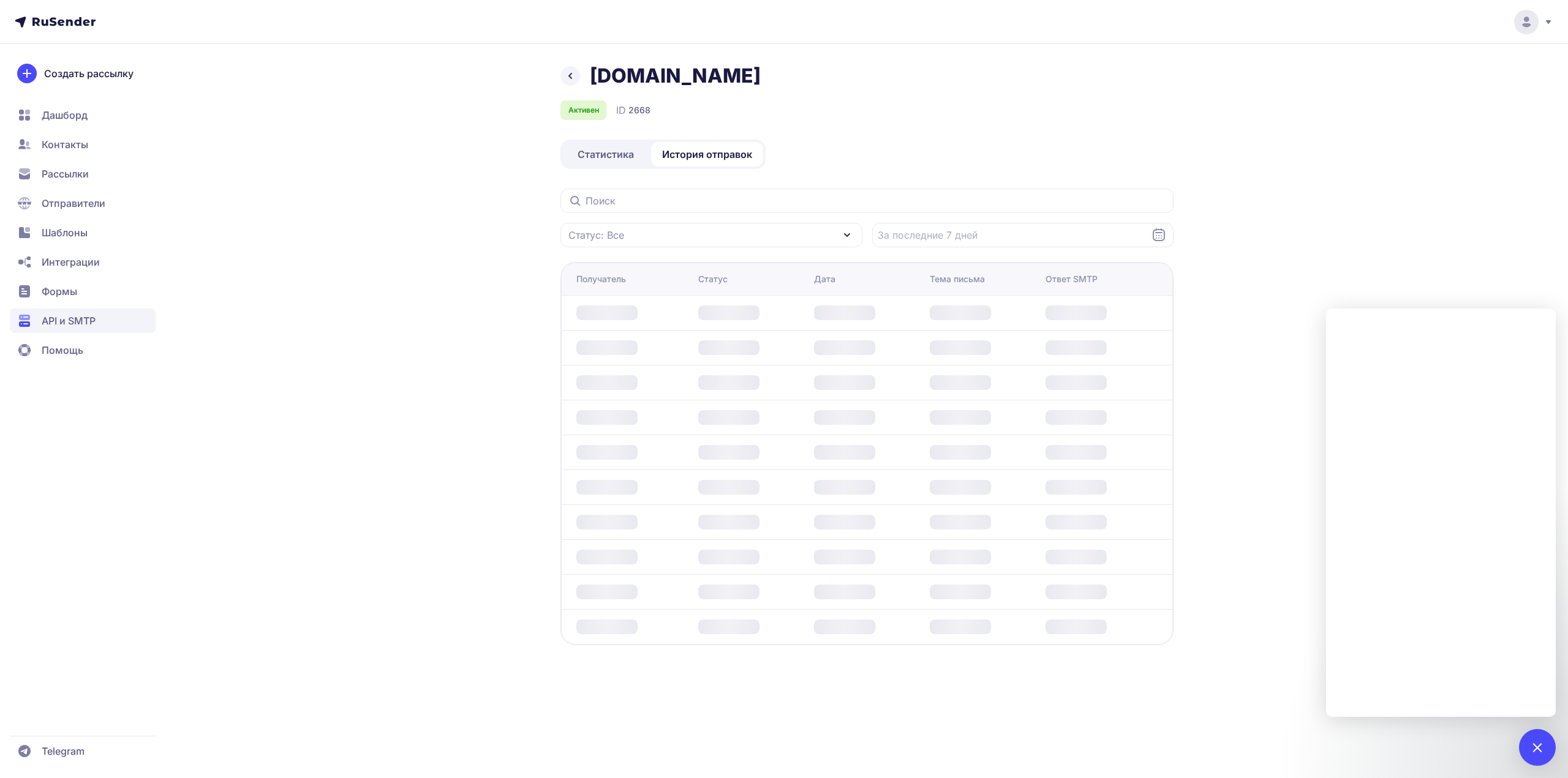
click at [700, 240] on div "Статус: Все" at bounding box center [711, 235] width 302 height 25
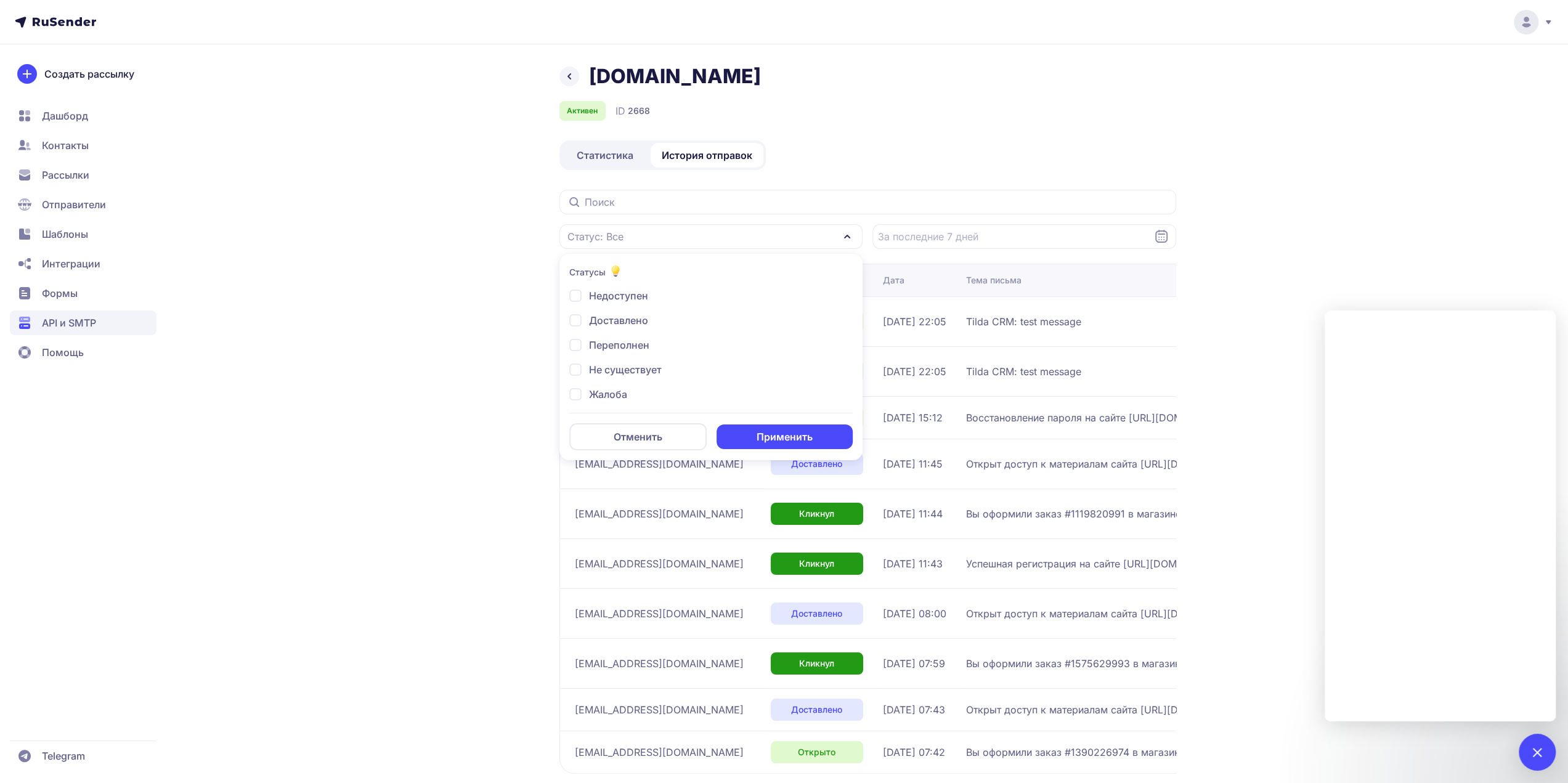
click at [925, 180] on div "Dudinae.ru Активен ID 2668 Статистика История отправок Статус: Все Статусы Недо…" at bounding box center [868, 456] width 616 height 785
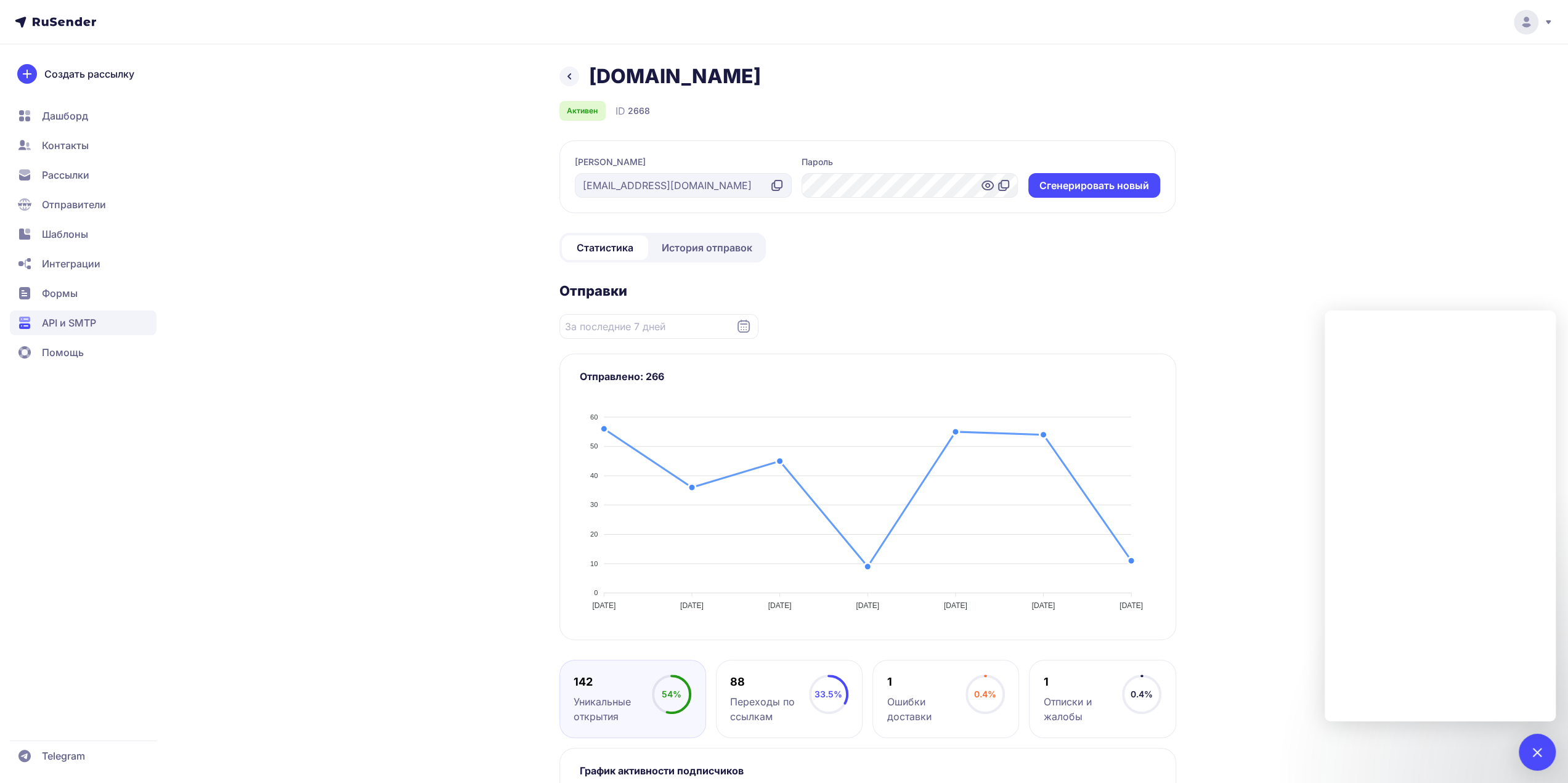
click at [986, 185] on icon at bounding box center [988, 186] width 15 height 15
click at [1003, 186] on icon at bounding box center [1003, 186] width 15 height 15
click at [984, 184] on icon at bounding box center [988, 186] width 15 height 15
click at [985, 188] on icon at bounding box center [988, 186] width 15 height 15
click at [1064, 182] on button "Cгенерировать новый" at bounding box center [1094, 186] width 132 height 25
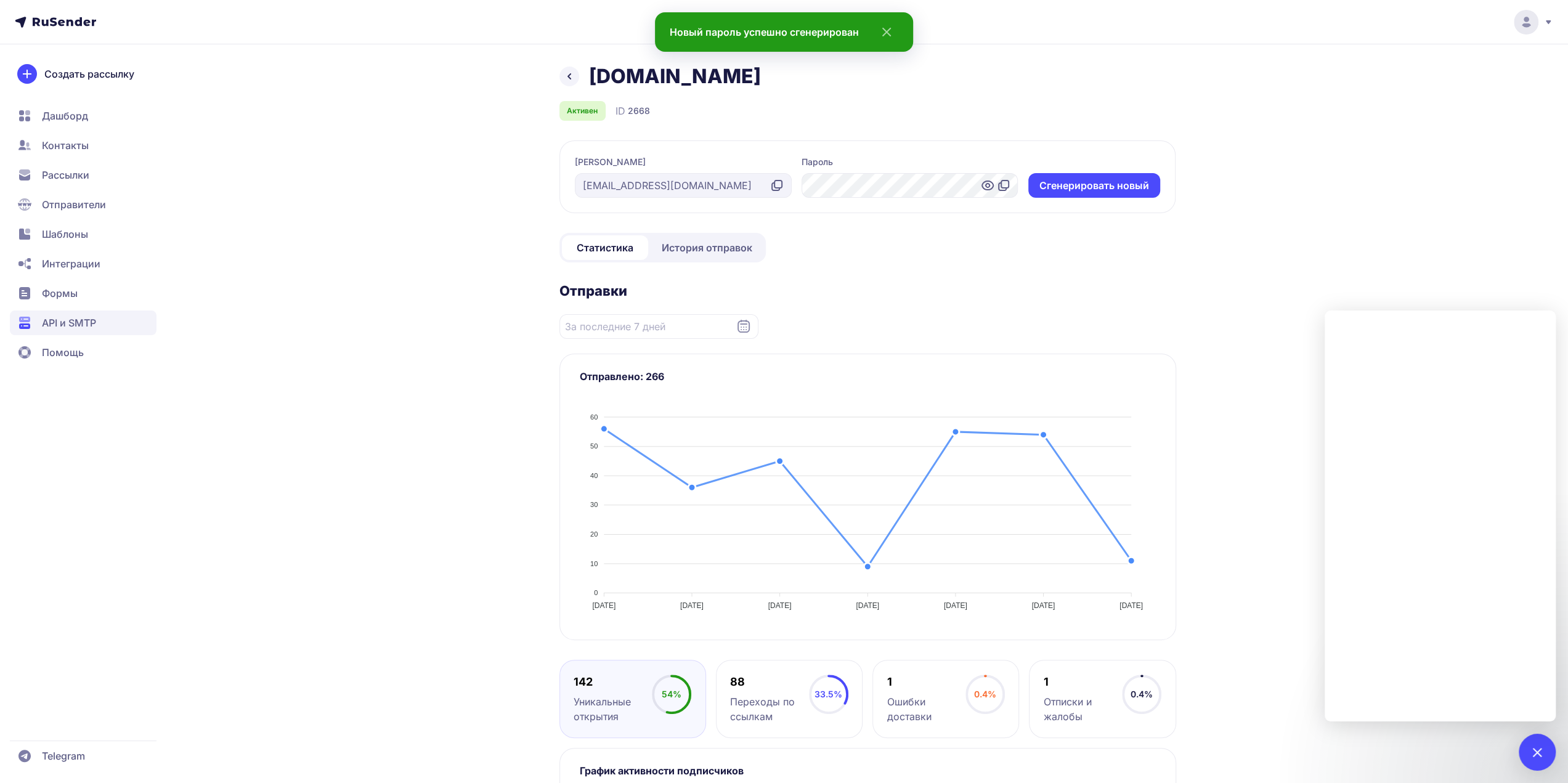
click at [982, 189] on icon at bounding box center [988, 186] width 15 height 15
click at [983, 187] on icon at bounding box center [988, 186] width 15 height 15
click at [986, 187] on icon at bounding box center [988, 186] width 15 height 15
click at [997, 186] on icon at bounding box center [1003, 186] width 15 height 15
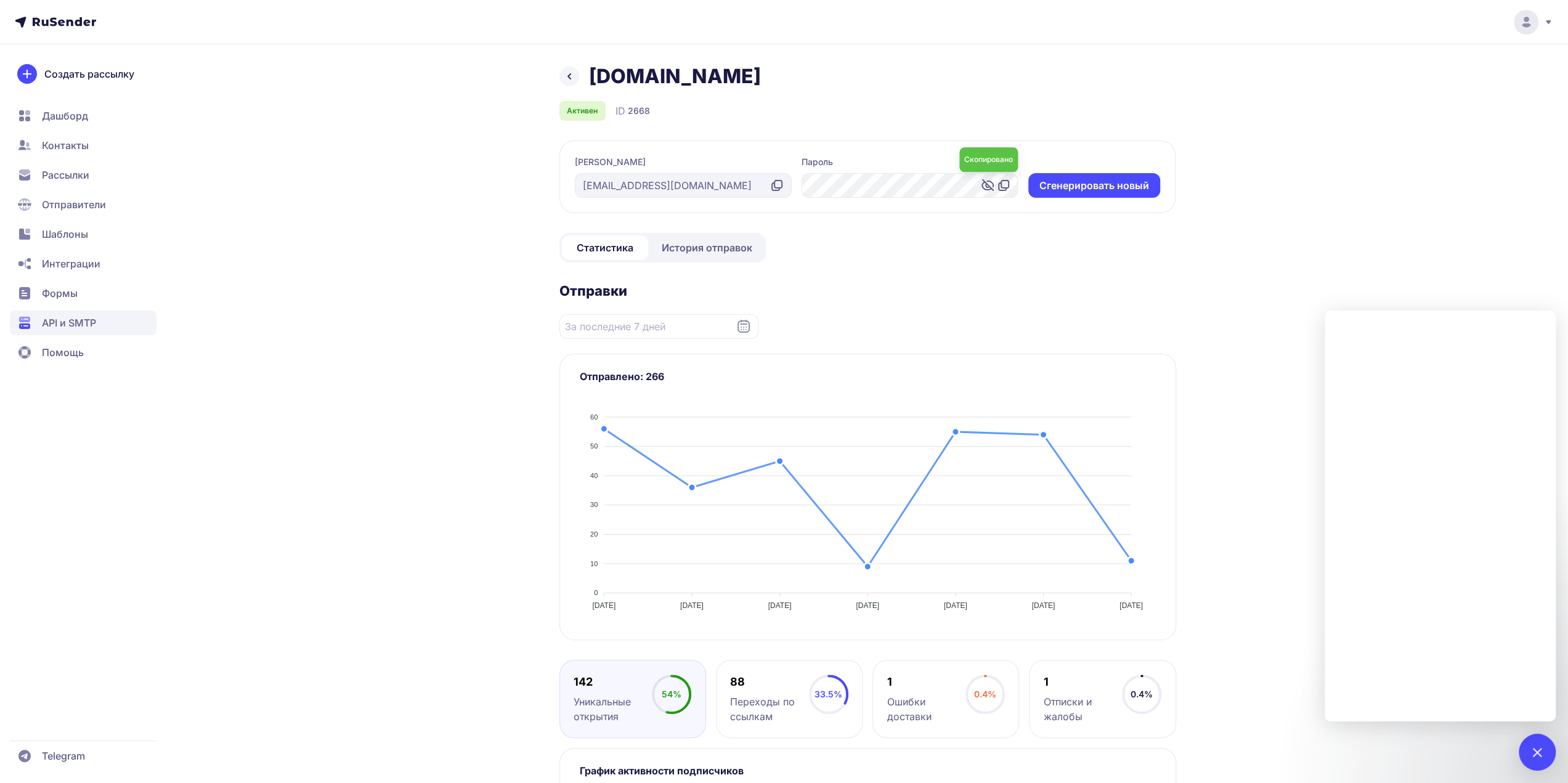
click at [982, 184] on icon at bounding box center [988, 186] width 15 height 15
click at [1075, 178] on button "Cгенерировать новый" at bounding box center [1094, 186] width 132 height 25
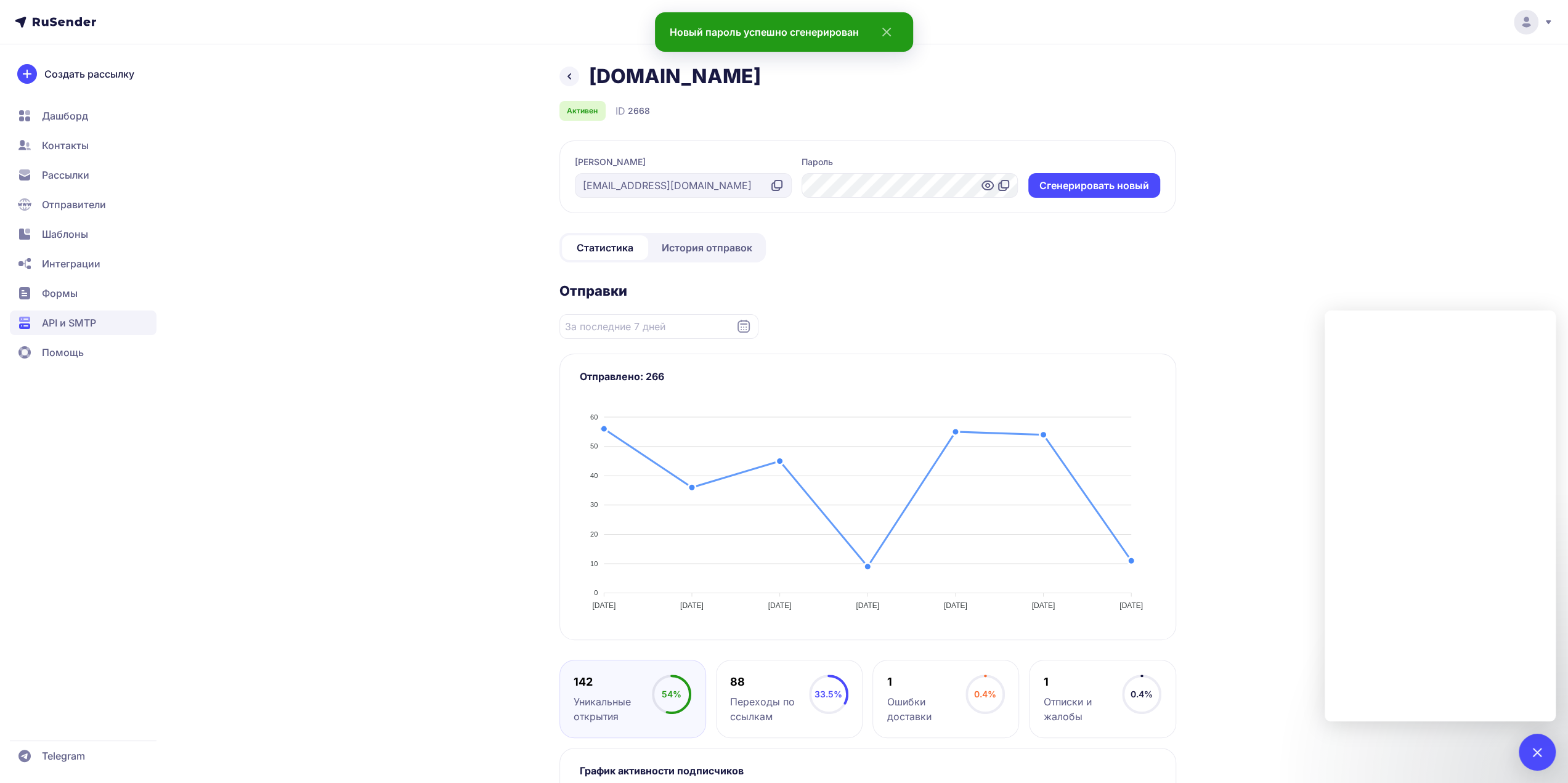
click at [1002, 188] on icon at bounding box center [1005, 184] width 7 height 7
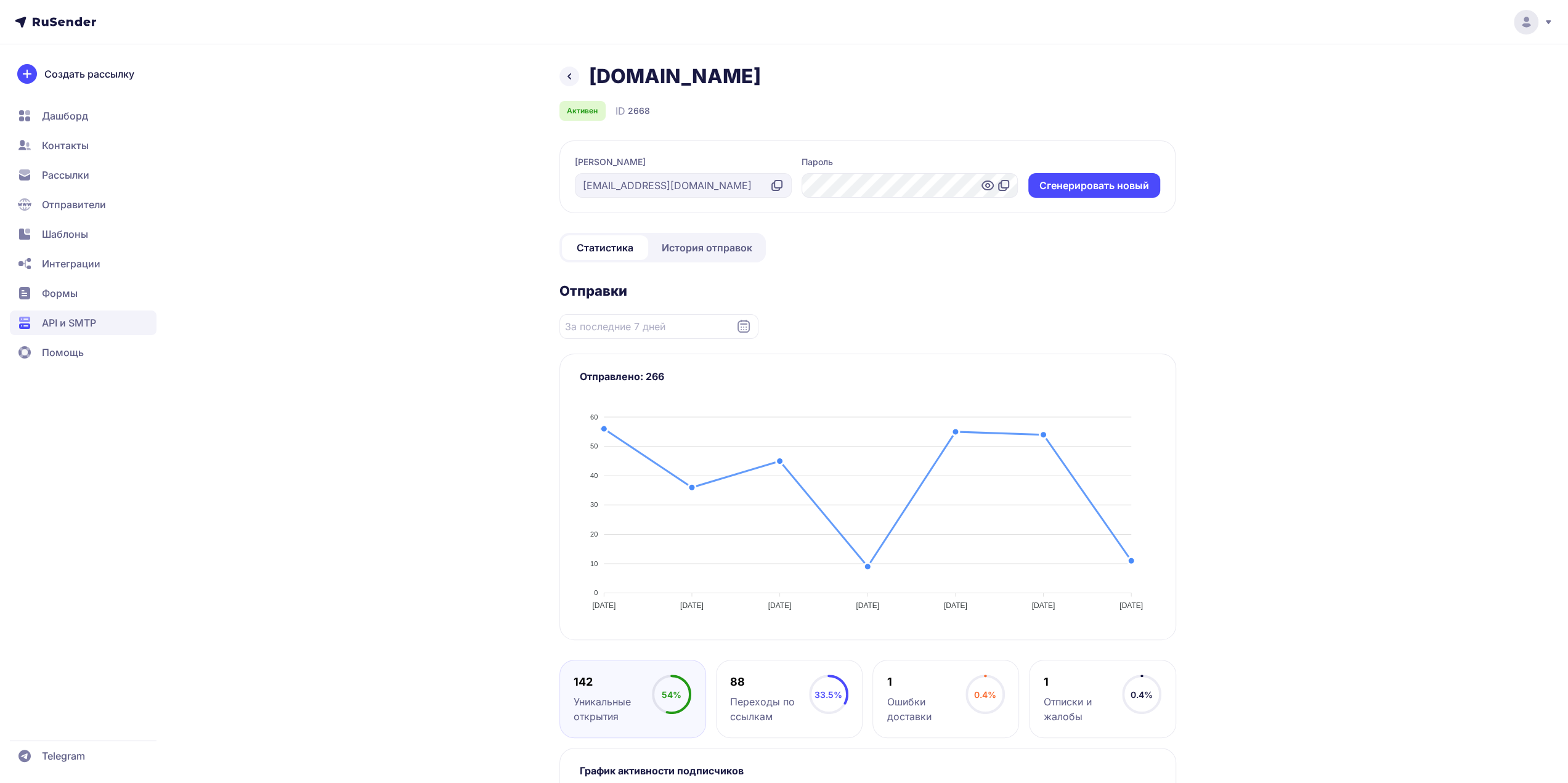
click at [986, 190] on icon at bounding box center [988, 185] width 11 height 9
click at [1001, 184] on icon at bounding box center [1005, 184] width 7 height 7
click at [986, 187] on icon at bounding box center [988, 186] width 15 height 15
click at [933, 186] on div at bounding box center [910, 186] width 217 height 25
click at [910, 182] on div at bounding box center [910, 186] width 217 height 25
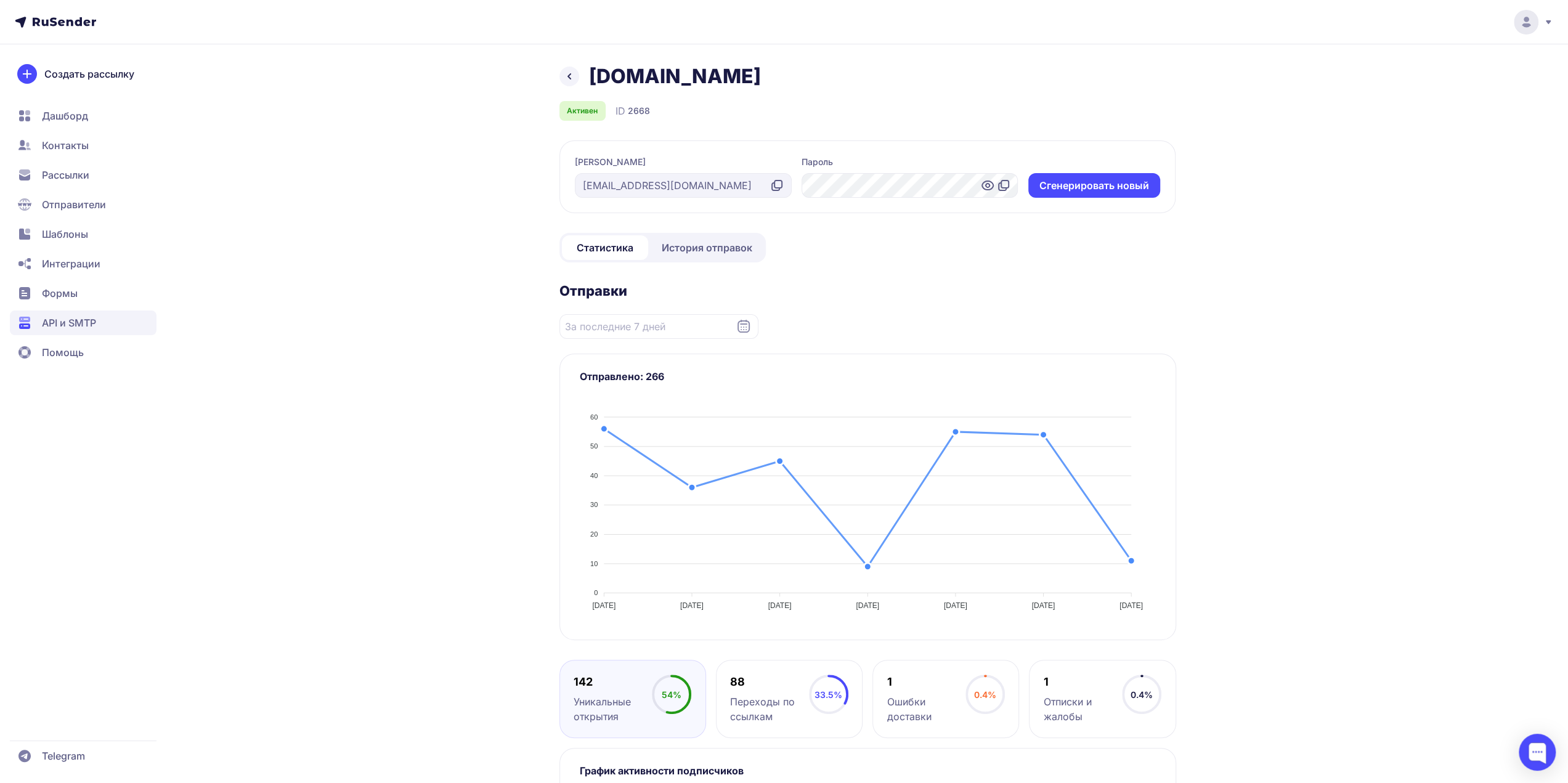
click at [986, 188] on icon at bounding box center [988, 186] width 15 height 15
click at [1060, 183] on button "Cгенерировать новый" at bounding box center [1094, 186] width 132 height 25
click at [984, 184] on icon at bounding box center [988, 186] width 15 height 15
click at [984, 186] on icon at bounding box center [988, 186] width 15 height 15
click at [1003, 189] on icon at bounding box center [1003, 186] width 15 height 15
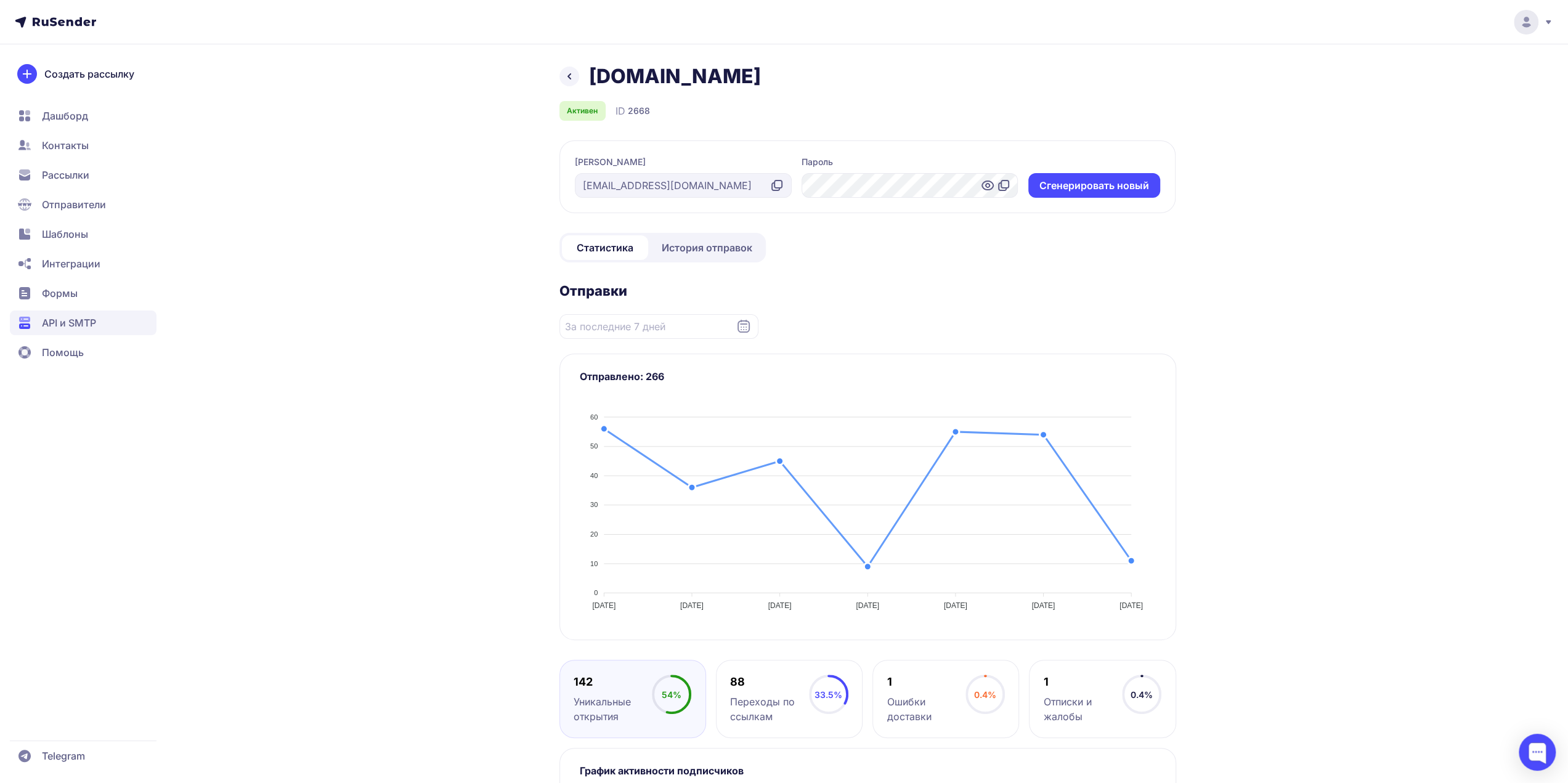
click at [934, 181] on div at bounding box center [910, 186] width 217 height 25
click at [989, 184] on icon at bounding box center [987, 186] width 4 height 4
click at [935, 188] on div at bounding box center [910, 186] width 217 height 25
click at [913, 184] on div at bounding box center [910, 186] width 217 height 25
click at [912, 185] on div at bounding box center [910, 186] width 217 height 25
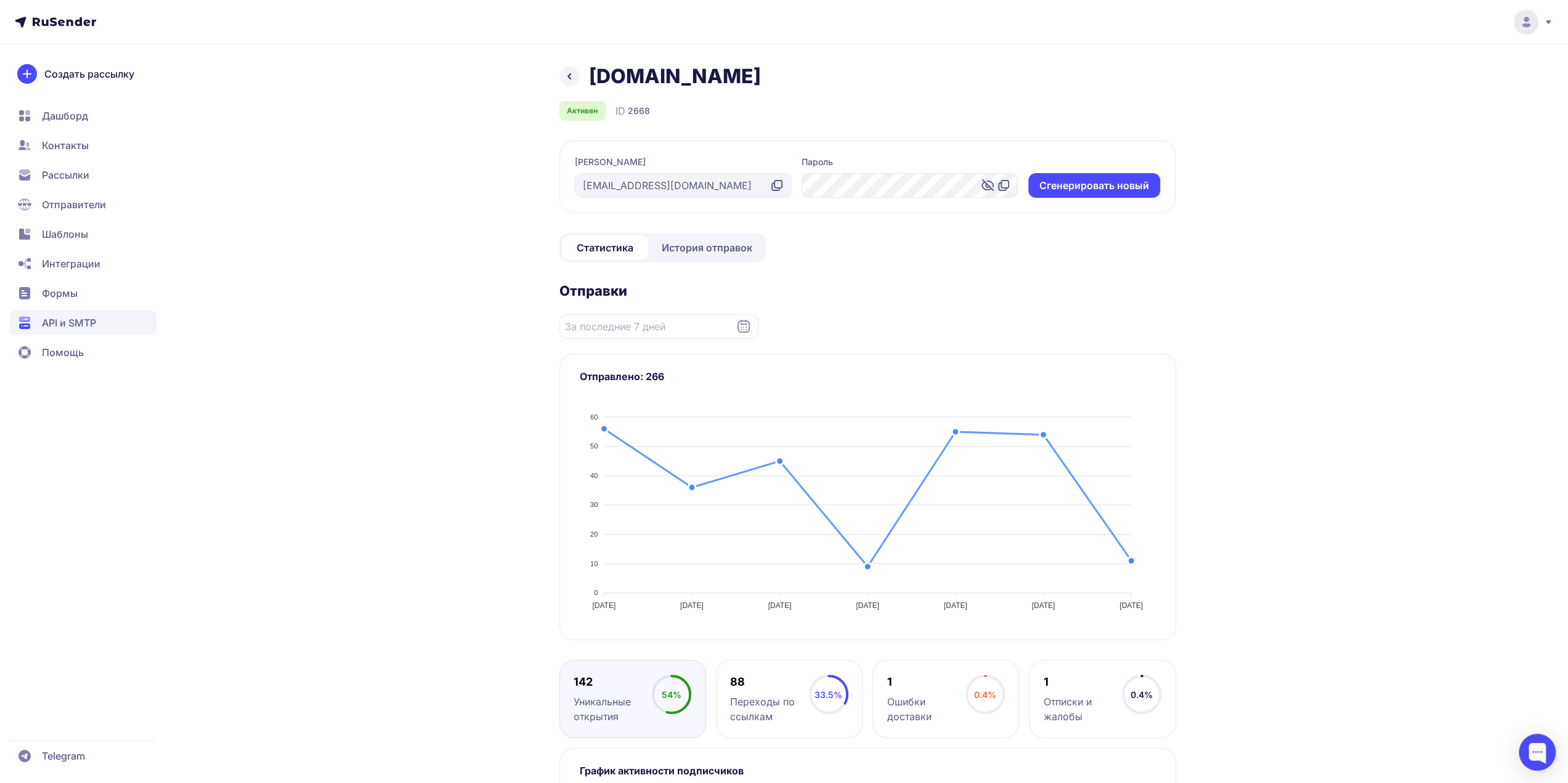
click at [909, 184] on div at bounding box center [910, 186] width 217 height 25
click at [905, 183] on div at bounding box center [910, 186] width 217 height 25
click at [562, 79] on icon at bounding box center [569, 76] width 15 height 15
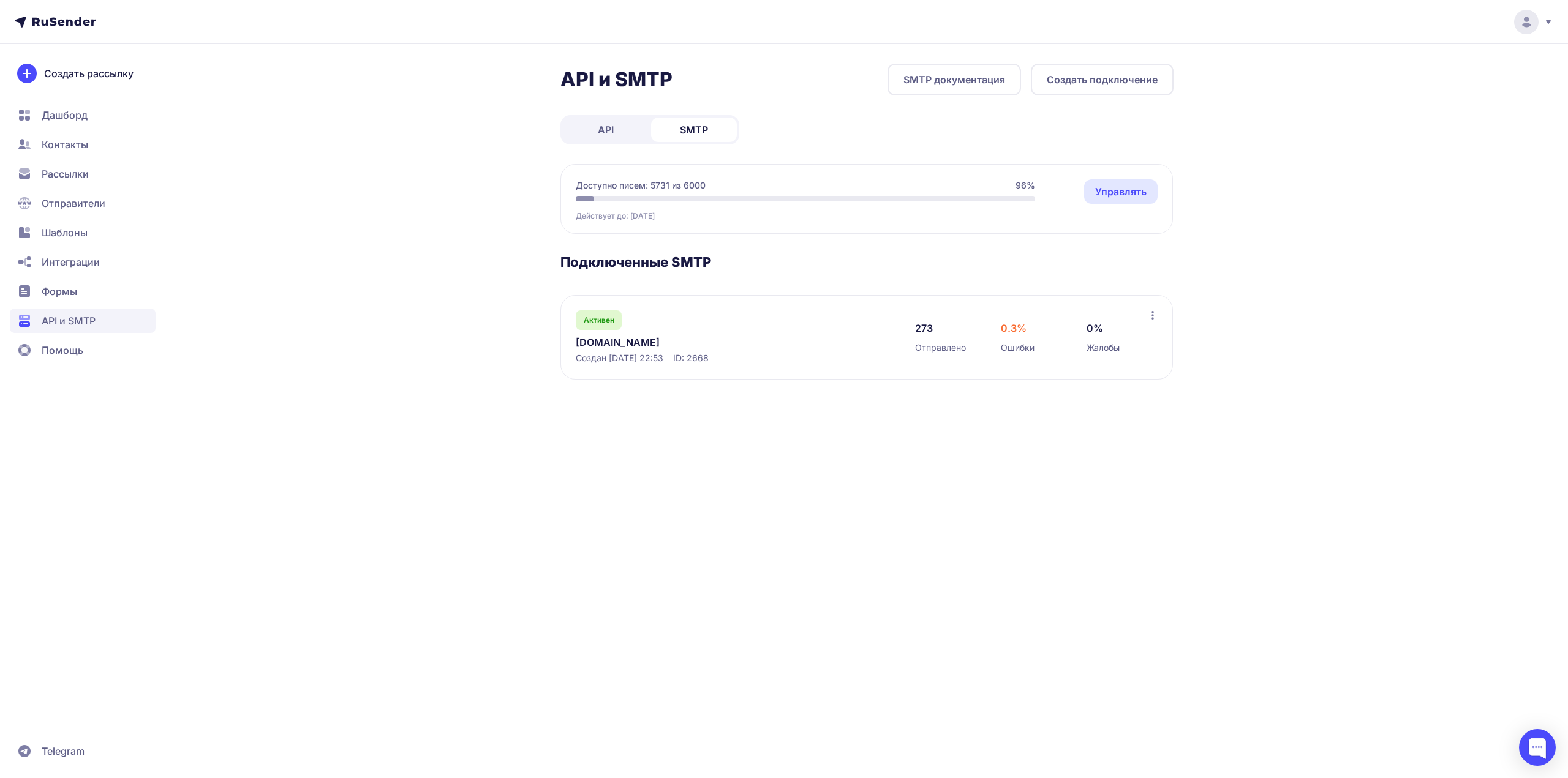
click at [1119, 192] on link "Управлять" at bounding box center [1121, 192] width 74 height 25
click at [627, 340] on link "[DOMAIN_NAME]" at bounding box center [701, 342] width 251 height 15
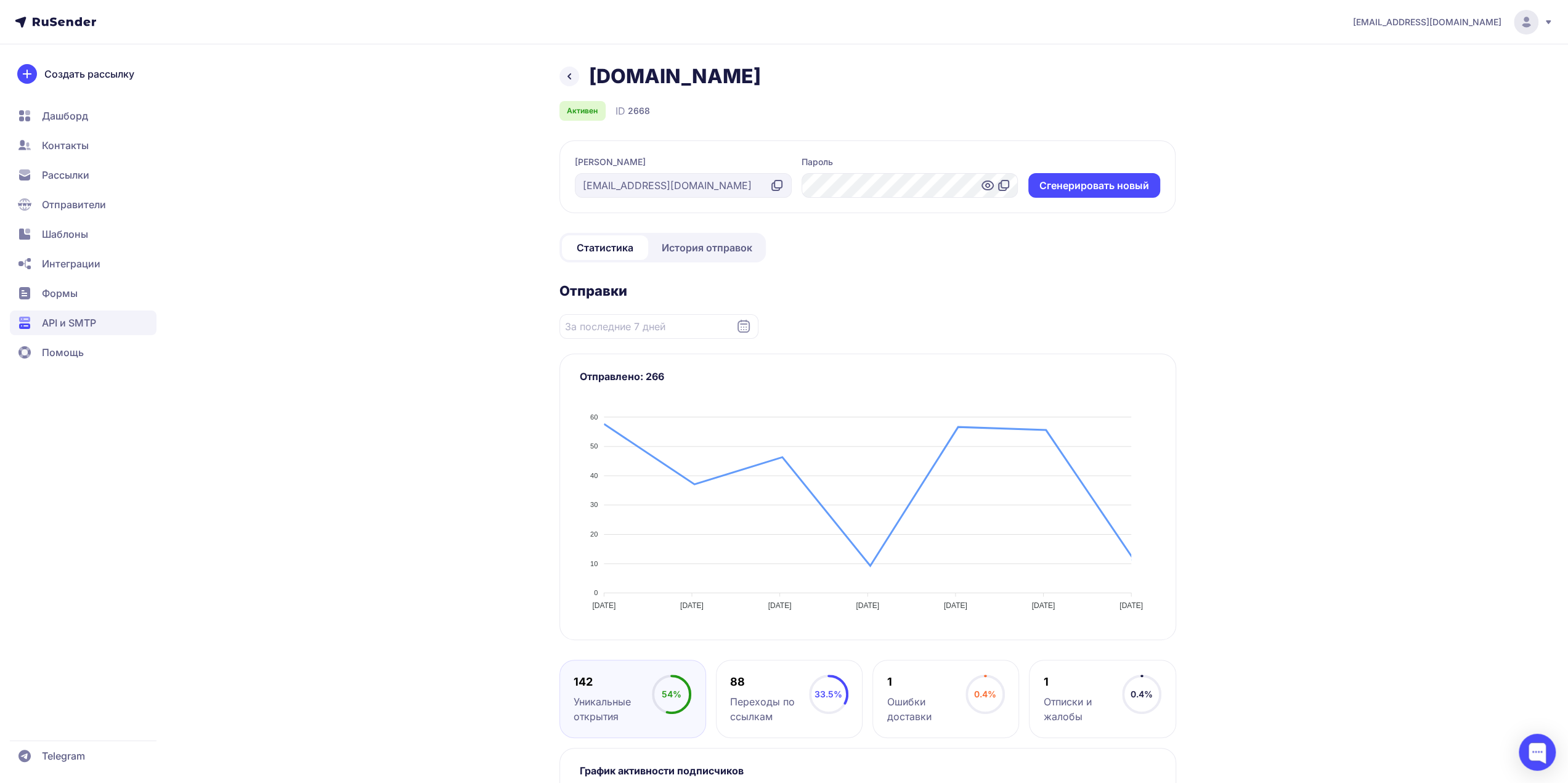
click at [986, 184] on icon at bounding box center [988, 186] width 15 height 15
click at [1001, 186] on icon at bounding box center [1005, 184] width 7 height 7
click at [988, 185] on icon at bounding box center [988, 186] width 15 height 15
